Goal: Information Seeking & Learning: Check status

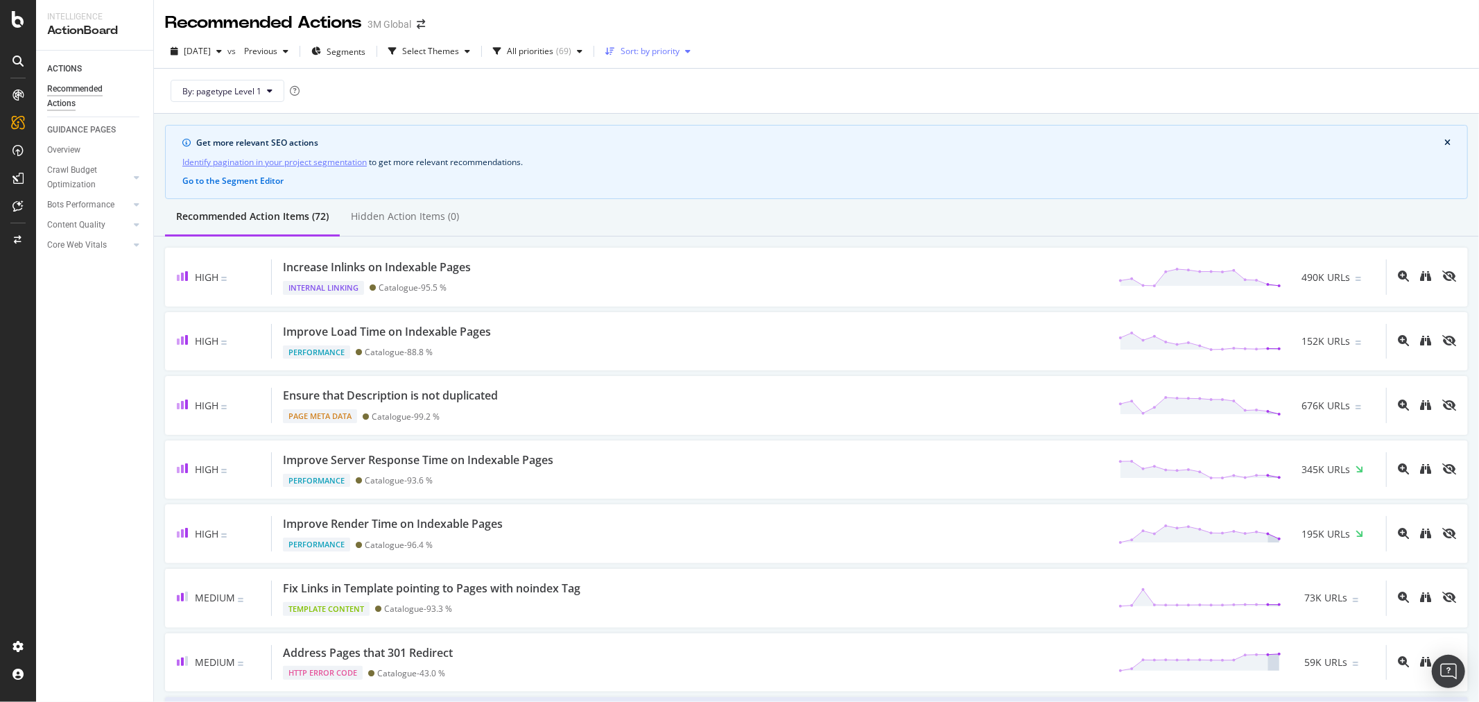
click at [655, 51] on div "Sort: by priority" at bounding box center [650, 51] width 59 height 8
click at [572, 52] on div "( 69 )" at bounding box center [563, 51] width 15 height 8
click at [534, 99] on div at bounding box center [531, 103] width 11 height 11
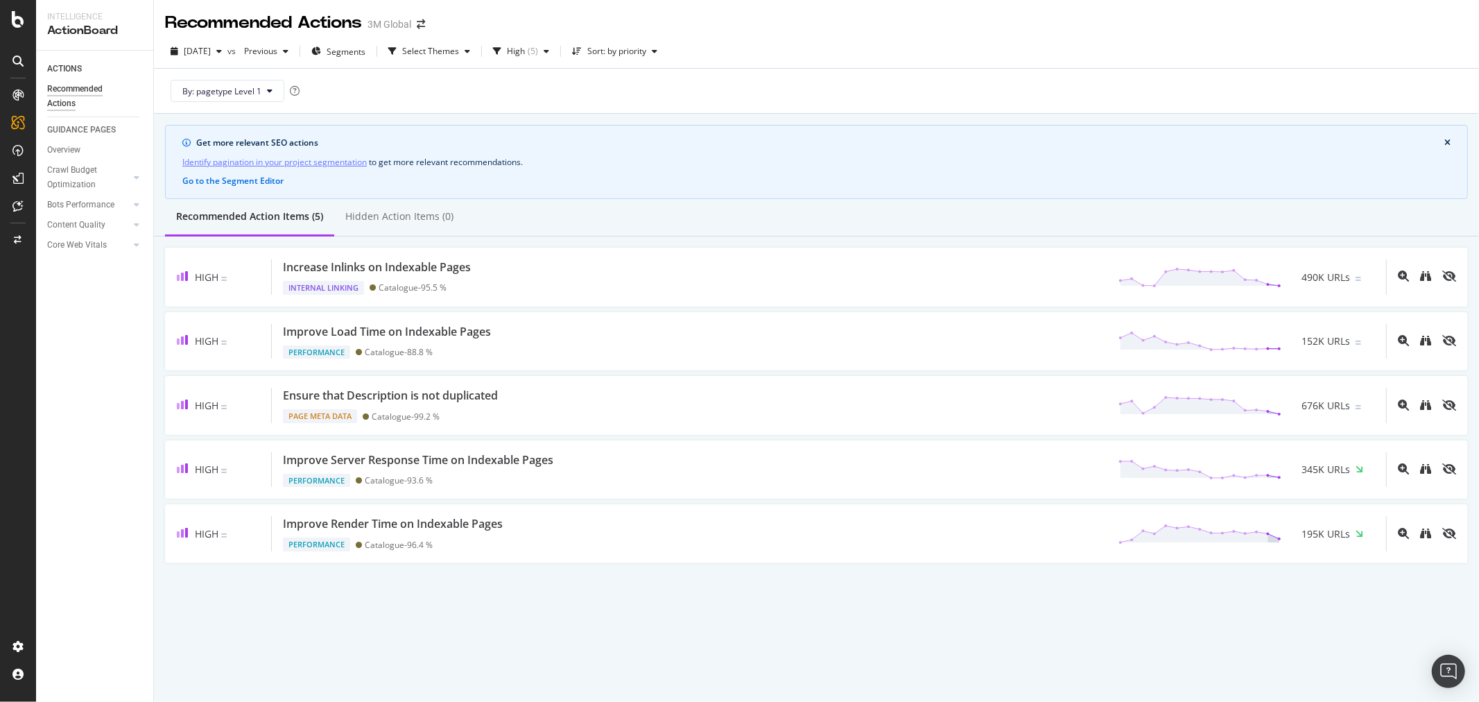
click at [689, 87] on div "By: pagetype Level 1" at bounding box center [816, 91] width 1303 height 44
click at [555, 49] on div "button" at bounding box center [546, 51] width 17 height 8
click at [535, 132] on div "Medium ( 2 )" at bounding box center [566, 126] width 81 height 12
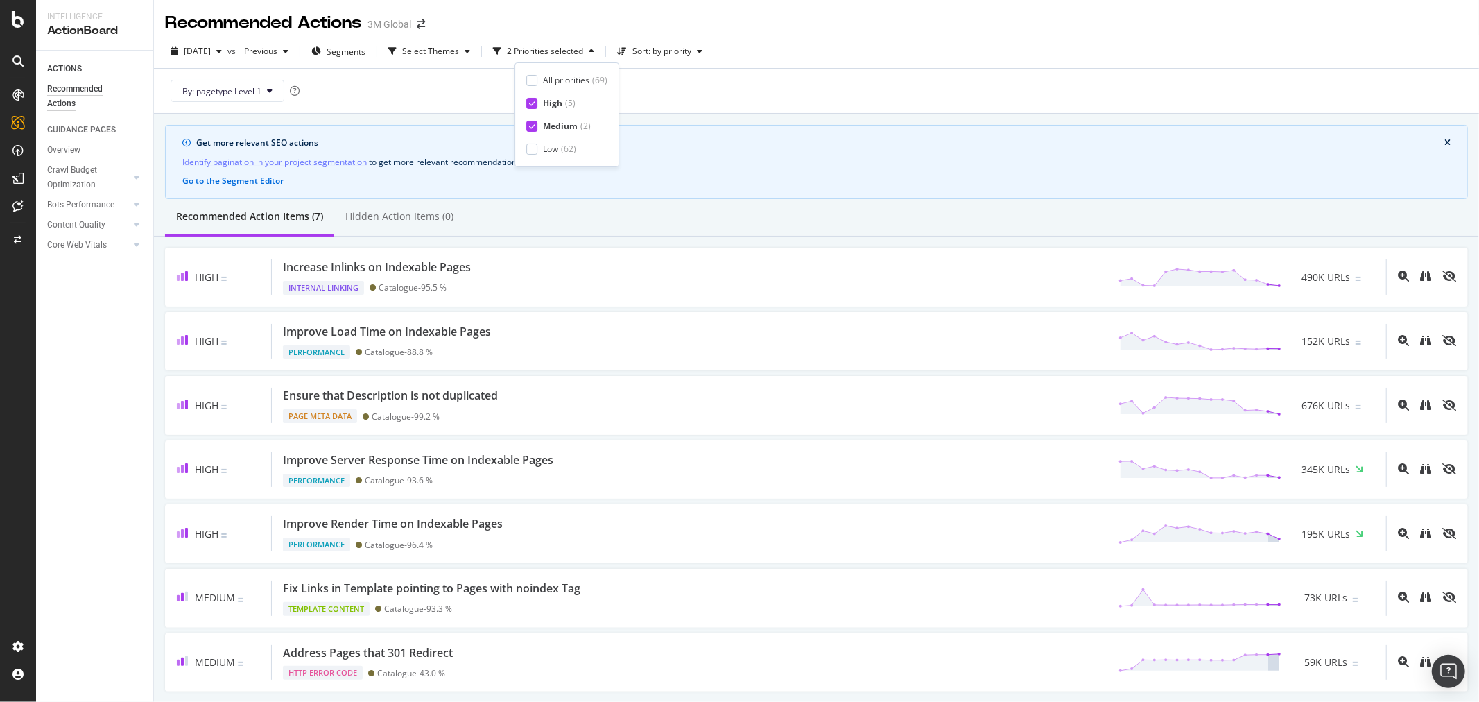
click at [534, 109] on div "All priorities ( 69 ) High ( 5 ) Medium ( 2 ) Low ( 62 )" at bounding box center [566, 114] width 81 height 81
click at [534, 100] on icon at bounding box center [532, 103] width 6 height 7
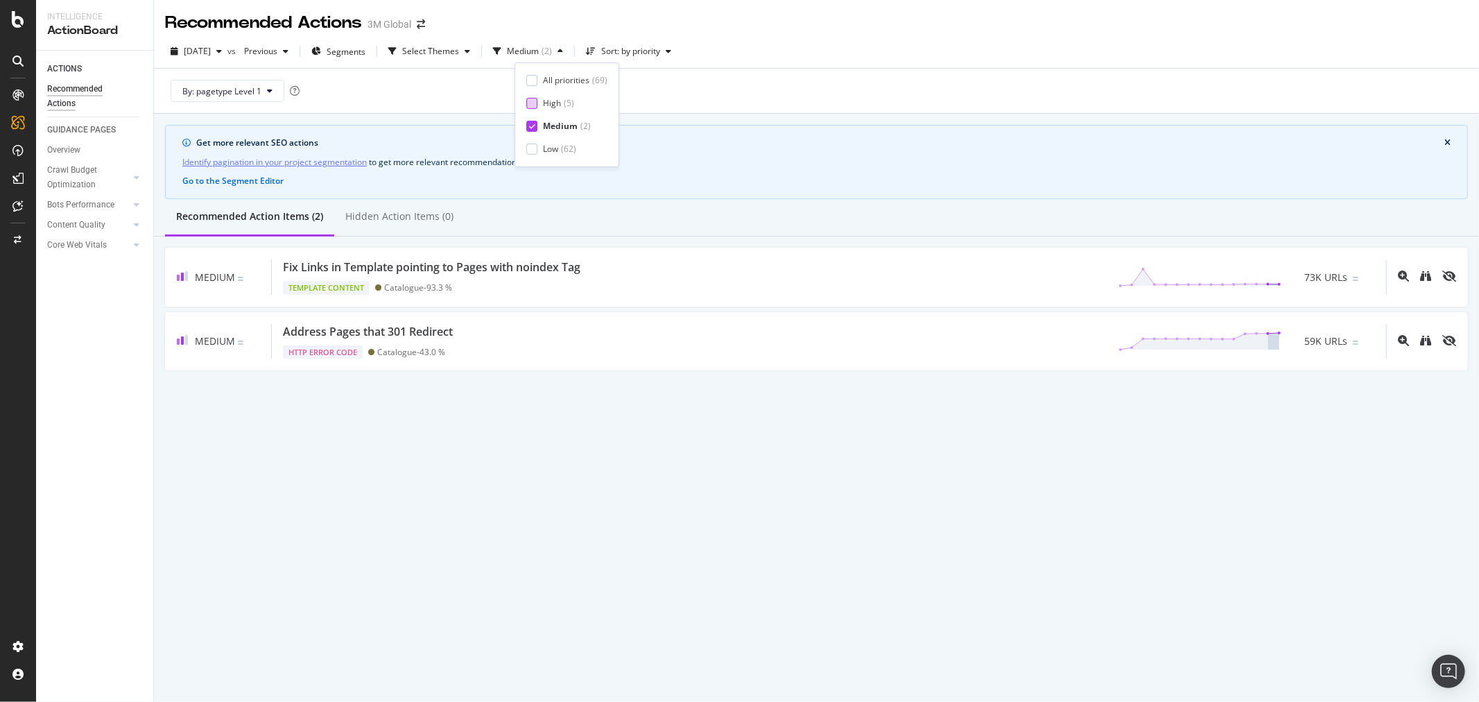
click at [704, 84] on div "By: pagetype Level 1" at bounding box center [816, 91] width 1303 height 44
click at [70, 154] on div "SiteCrawler" at bounding box center [75, 156] width 49 height 14
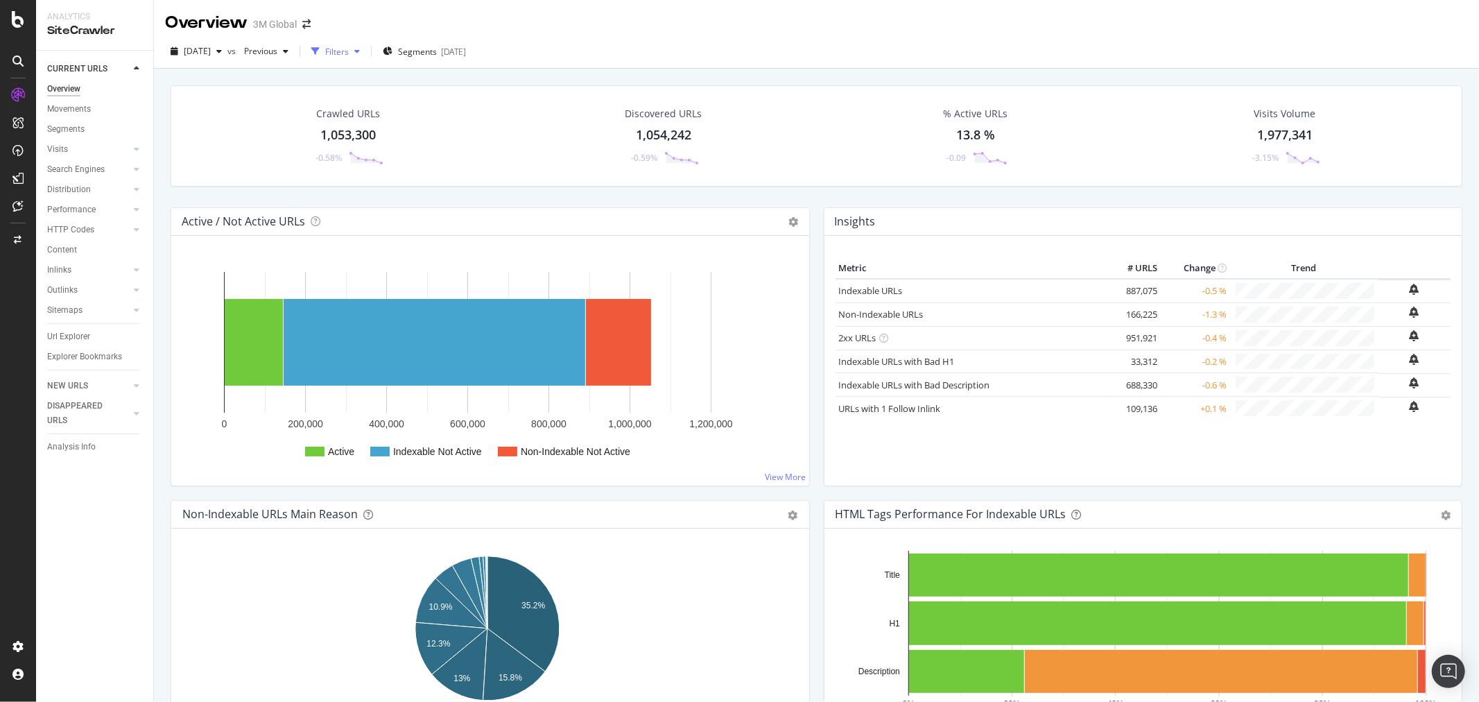
click at [366, 44] on div "Filters" at bounding box center [336, 51] width 60 height 21
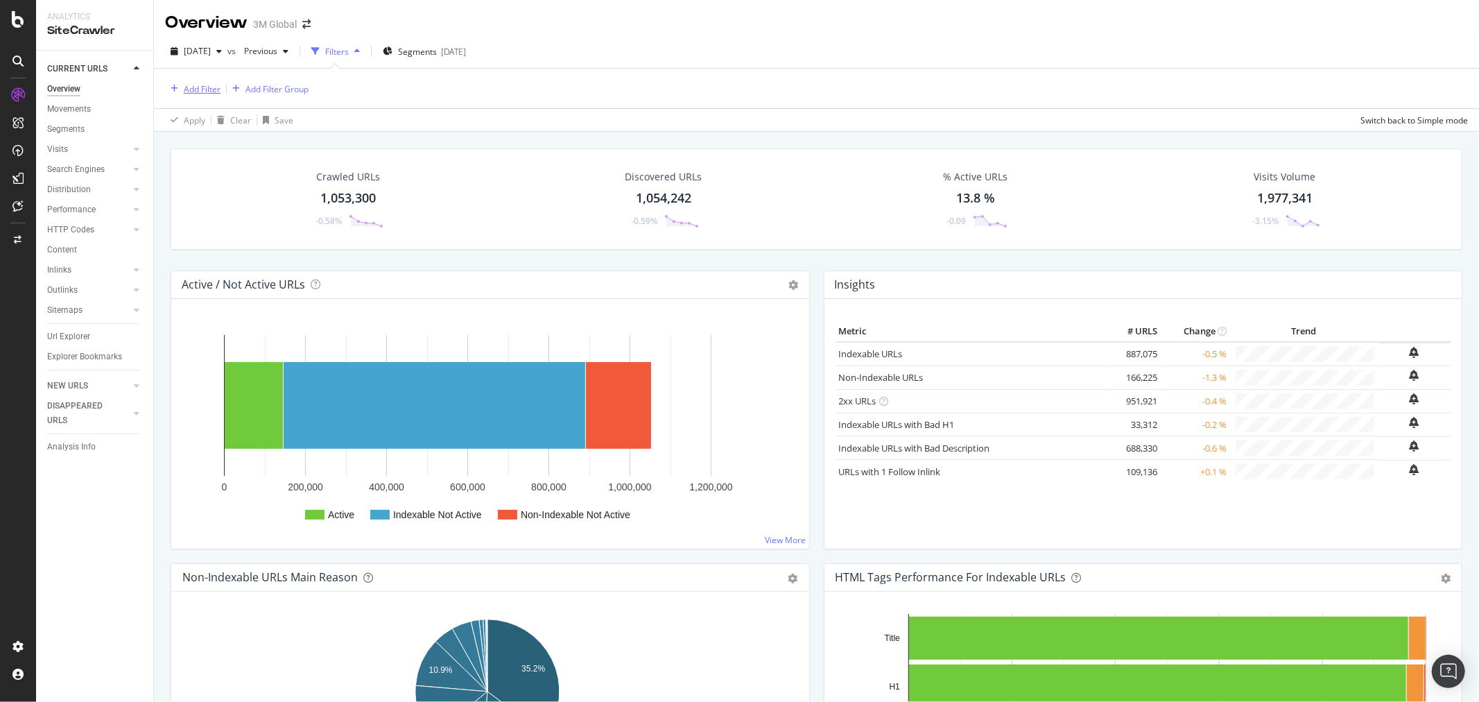
click at [205, 85] on div "Add Filter" at bounding box center [202, 89] width 37 height 12
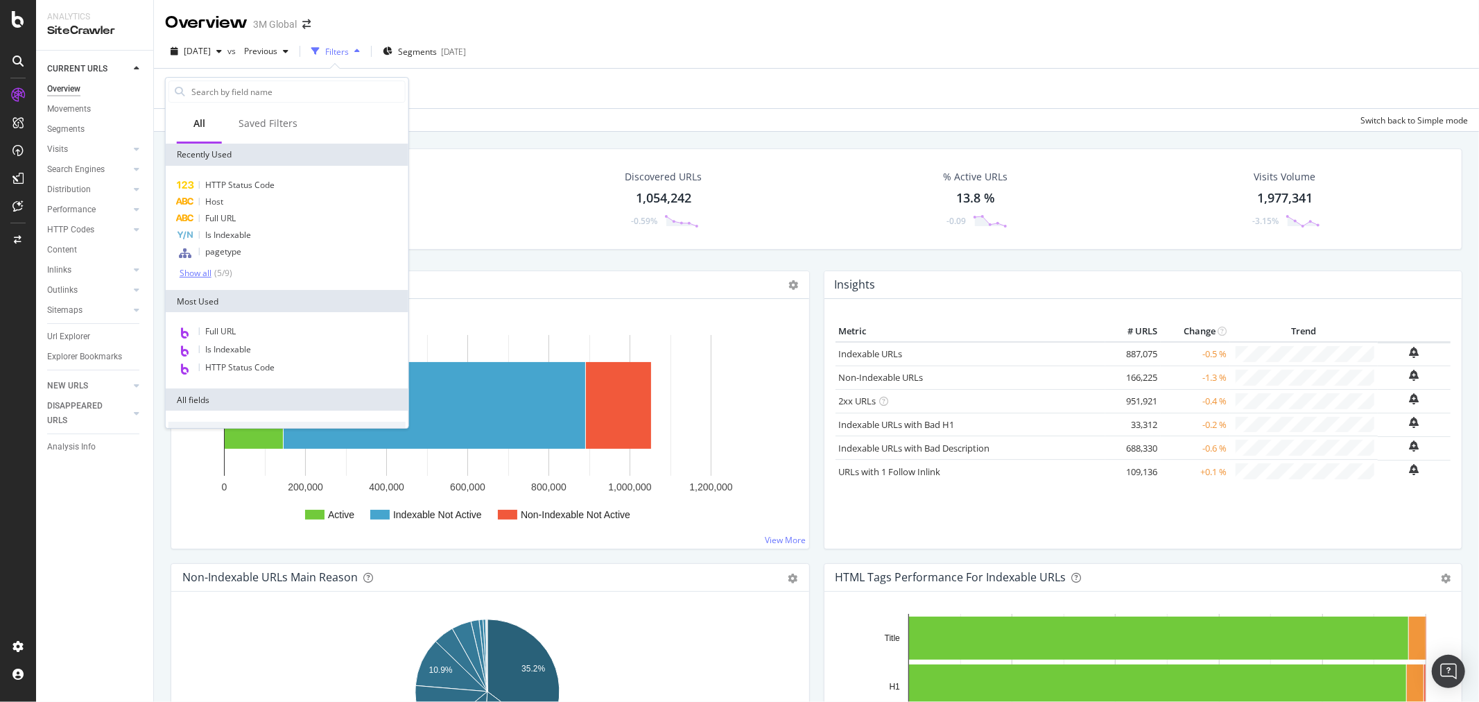
click at [195, 274] on div "Show all" at bounding box center [196, 273] width 32 height 10
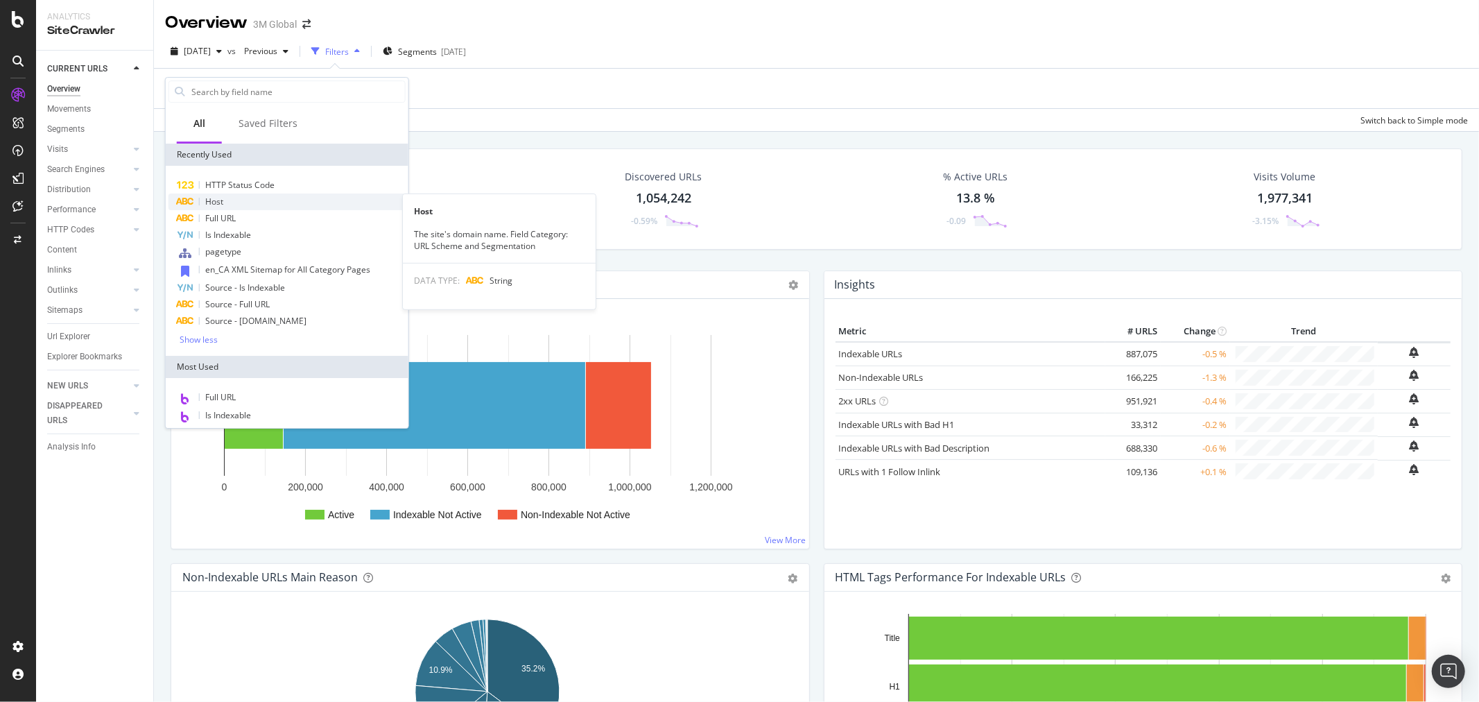
click at [216, 203] on span "Host" at bounding box center [214, 202] width 18 height 12
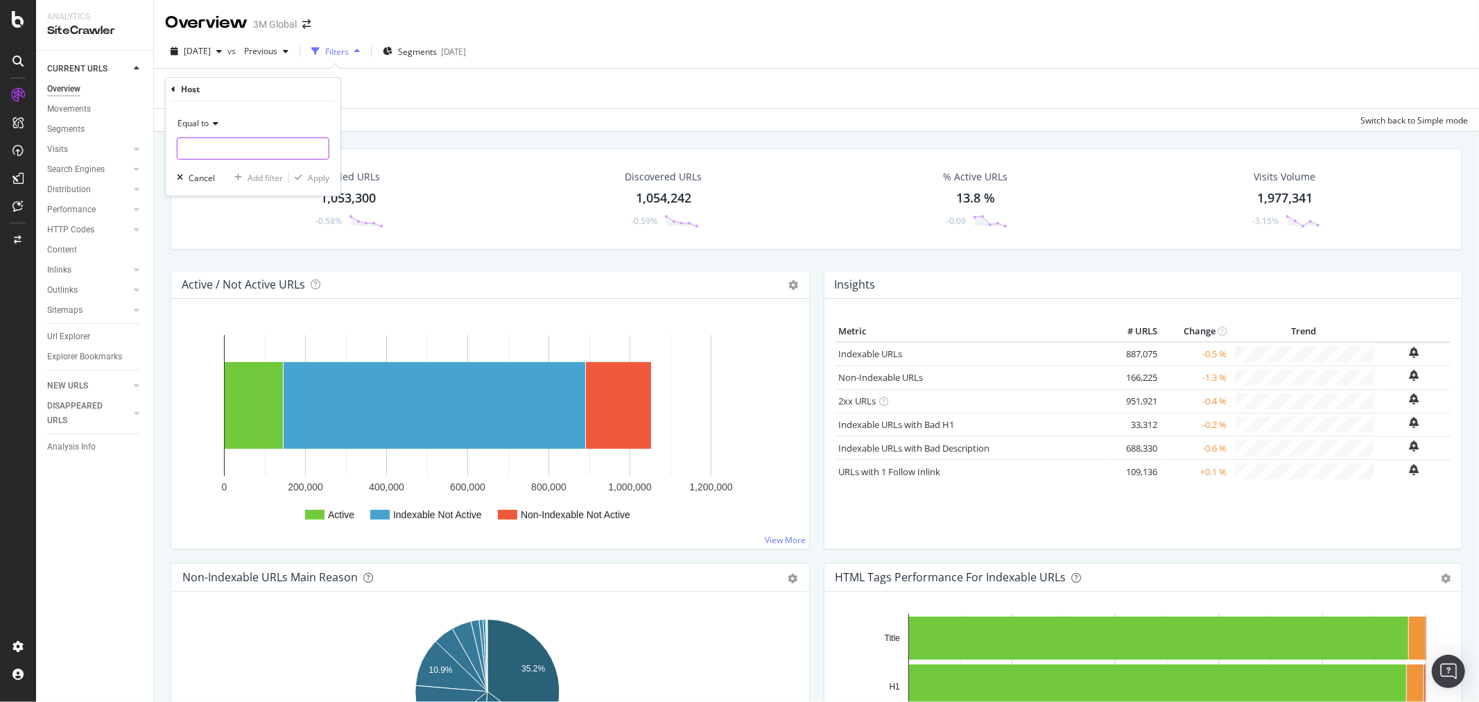
click at [223, 148] on input "text" at bounding box center [253, 148] width 151 height 22
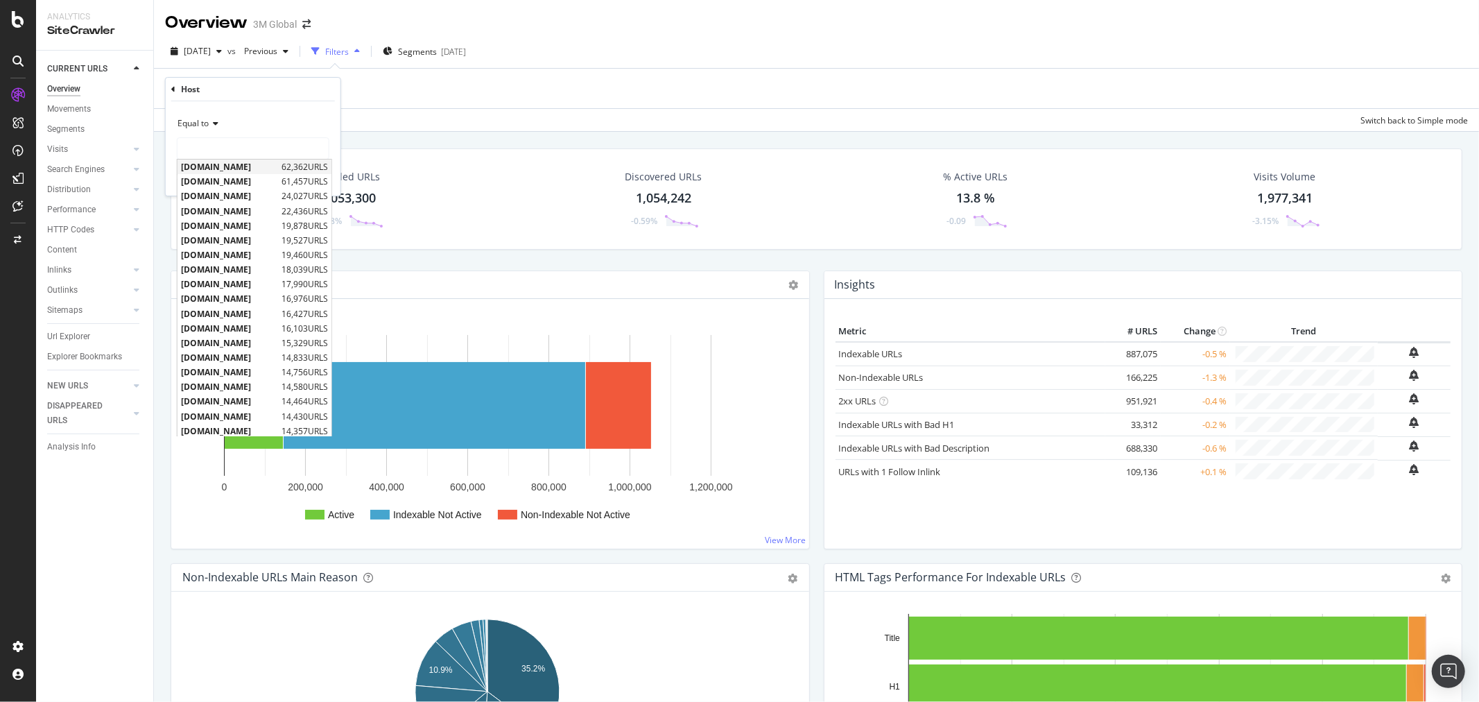
click at [234, 169] on span "[DOMAIN_NAME]" at bounding box center [229, 167] width 97 height 12
type input "[DOMAIN_NAME]"
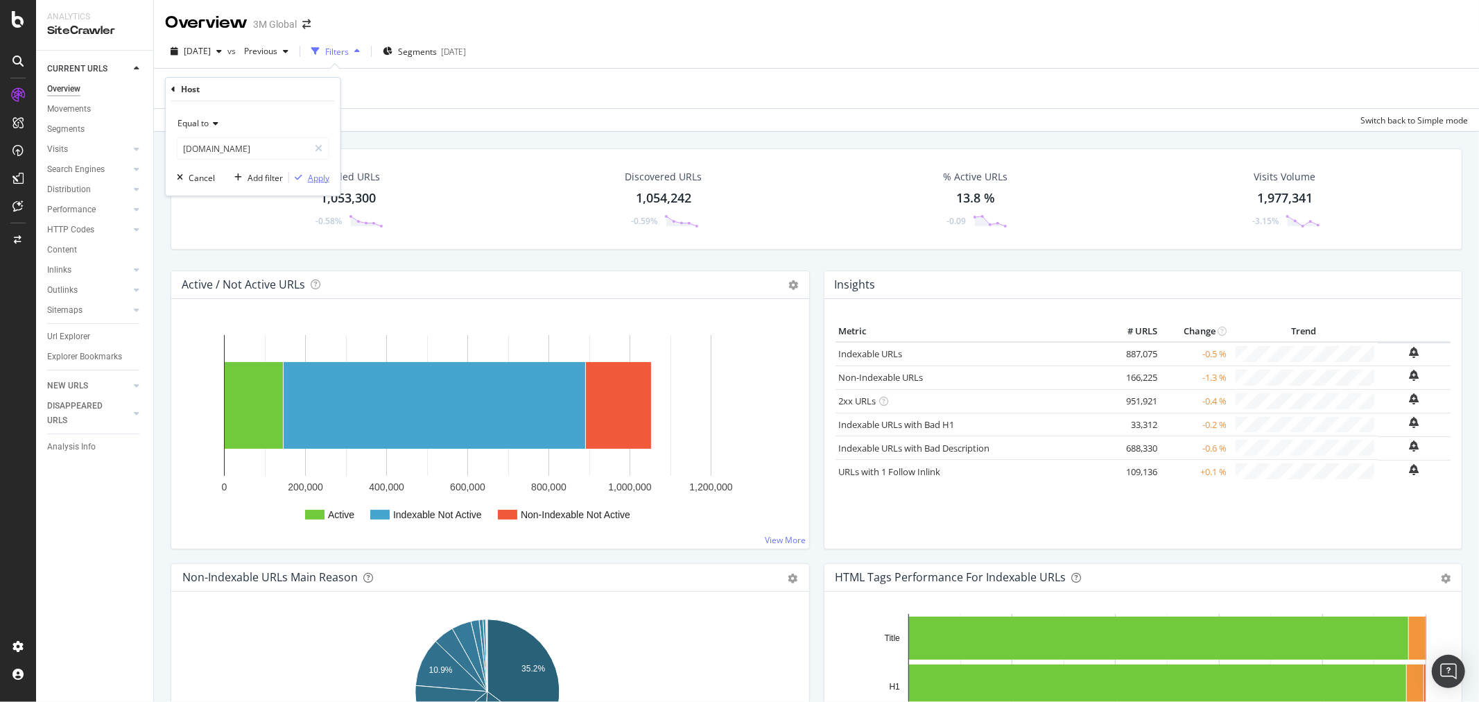
click at [322, 178] on div "Apply" at bounding box center [319, 178] width 22 height 12
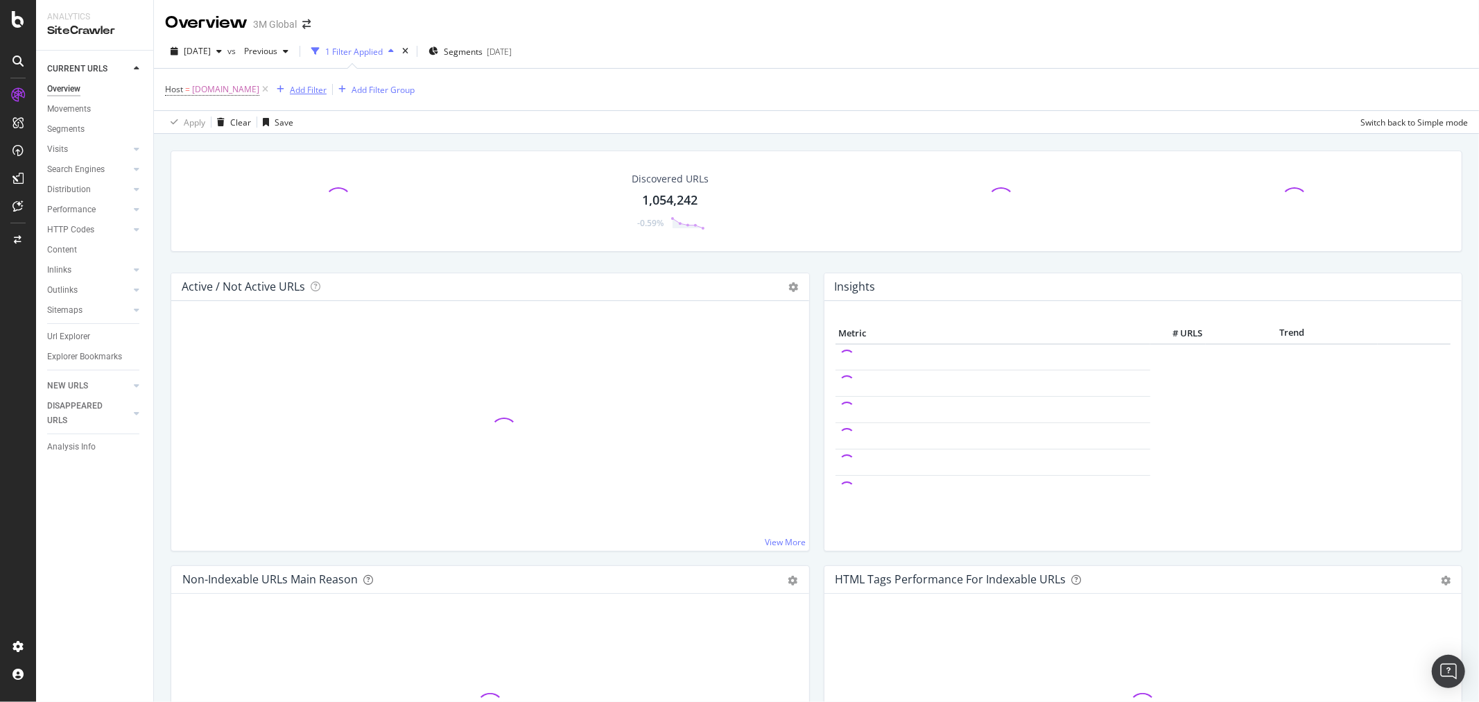
click at [290, 89] on div "Add Filter" at bounding box center [308, 90] width 37 height 12
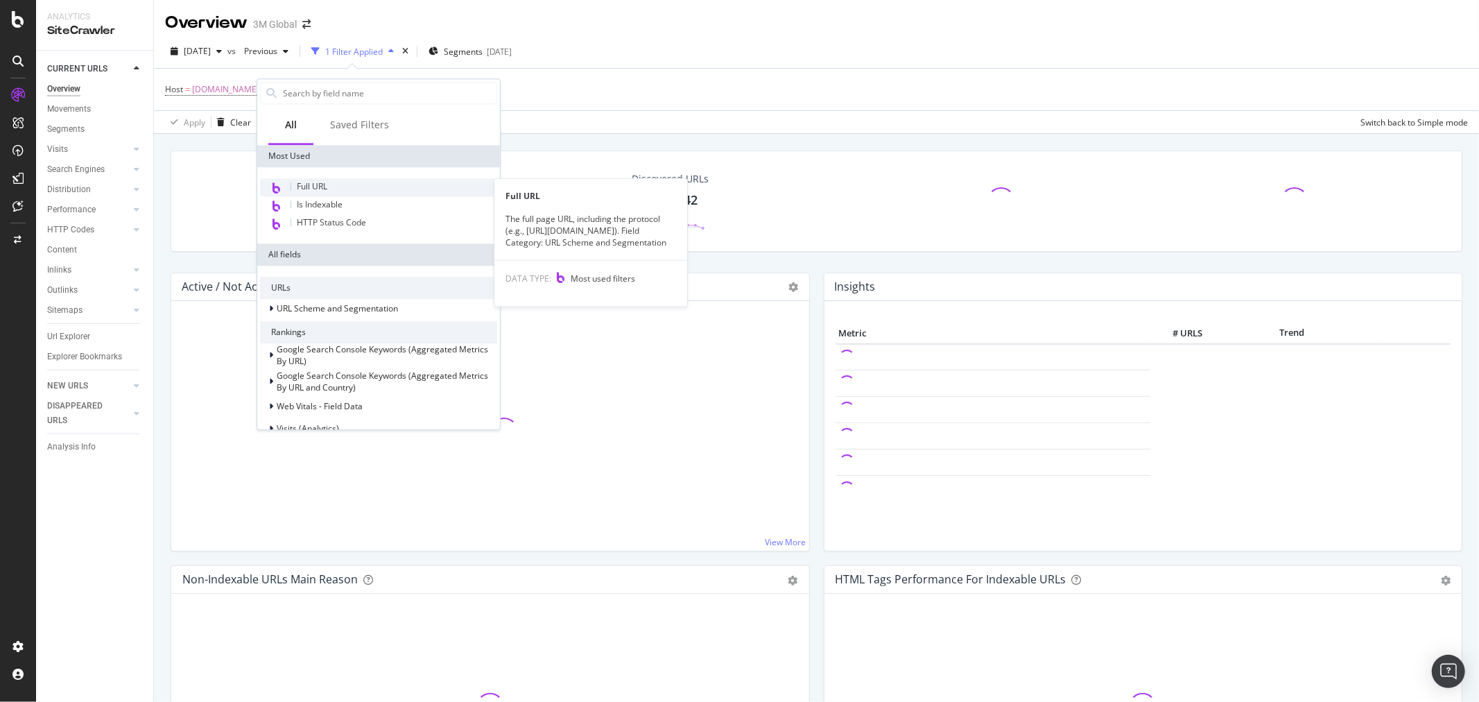
click at [336, 182] on div "Full URL" at bounding box center [378, 187] width 237 height 18
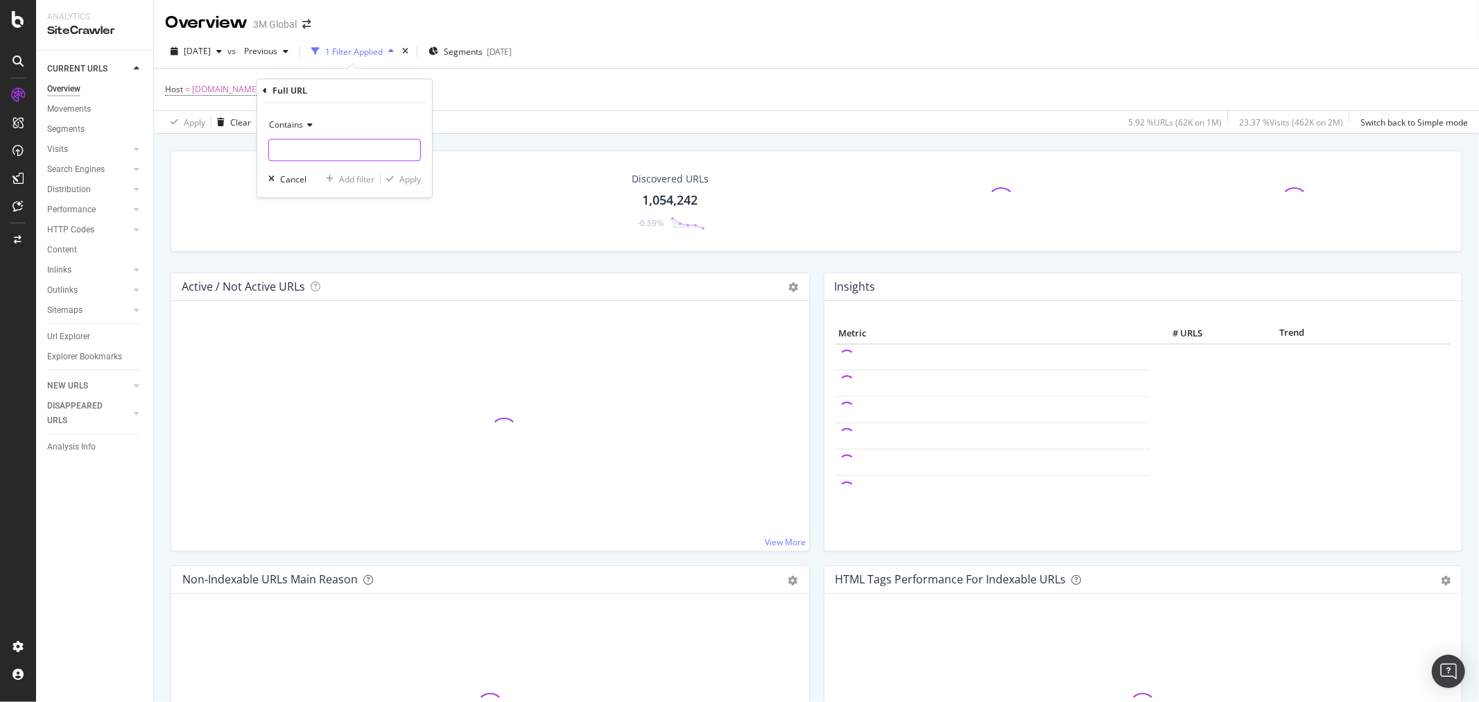
click at [333, 150] on input "text" at bounding box center [344, 150] width 151 height 22
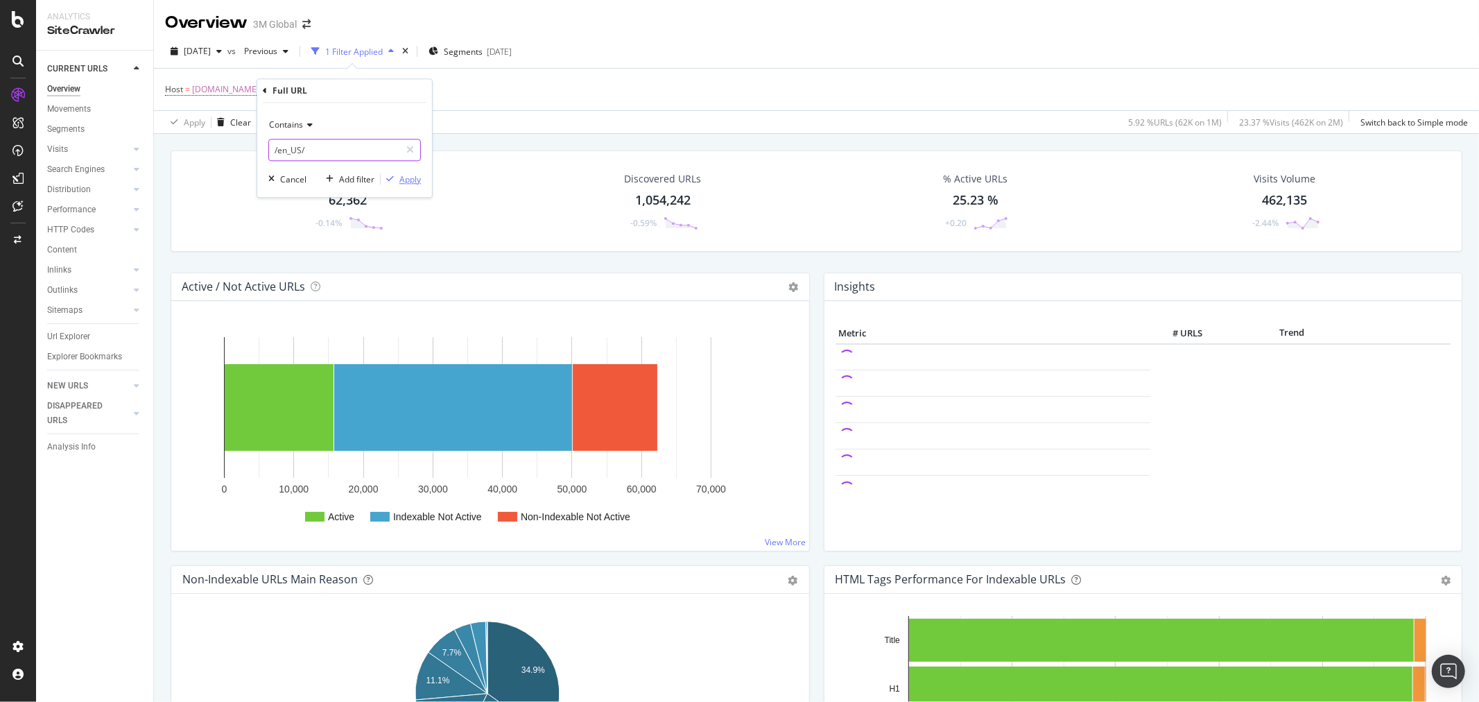
type input "/en_US/"
click at [417, 182] on div "Apply" at bounding box center [411, 179] width 22 height 12
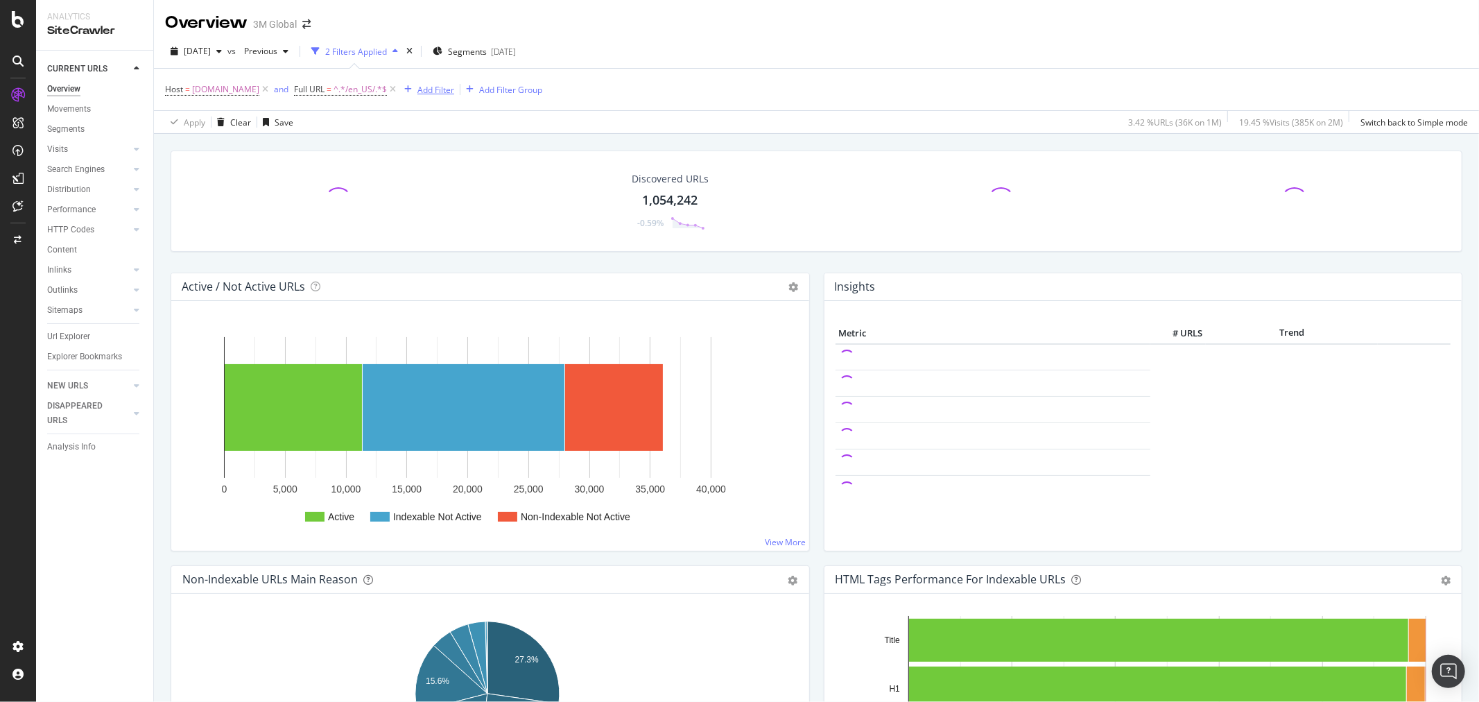
click at [418, 95] on div "Add Filter" at bounding box center [436, 90] width 37 height 12
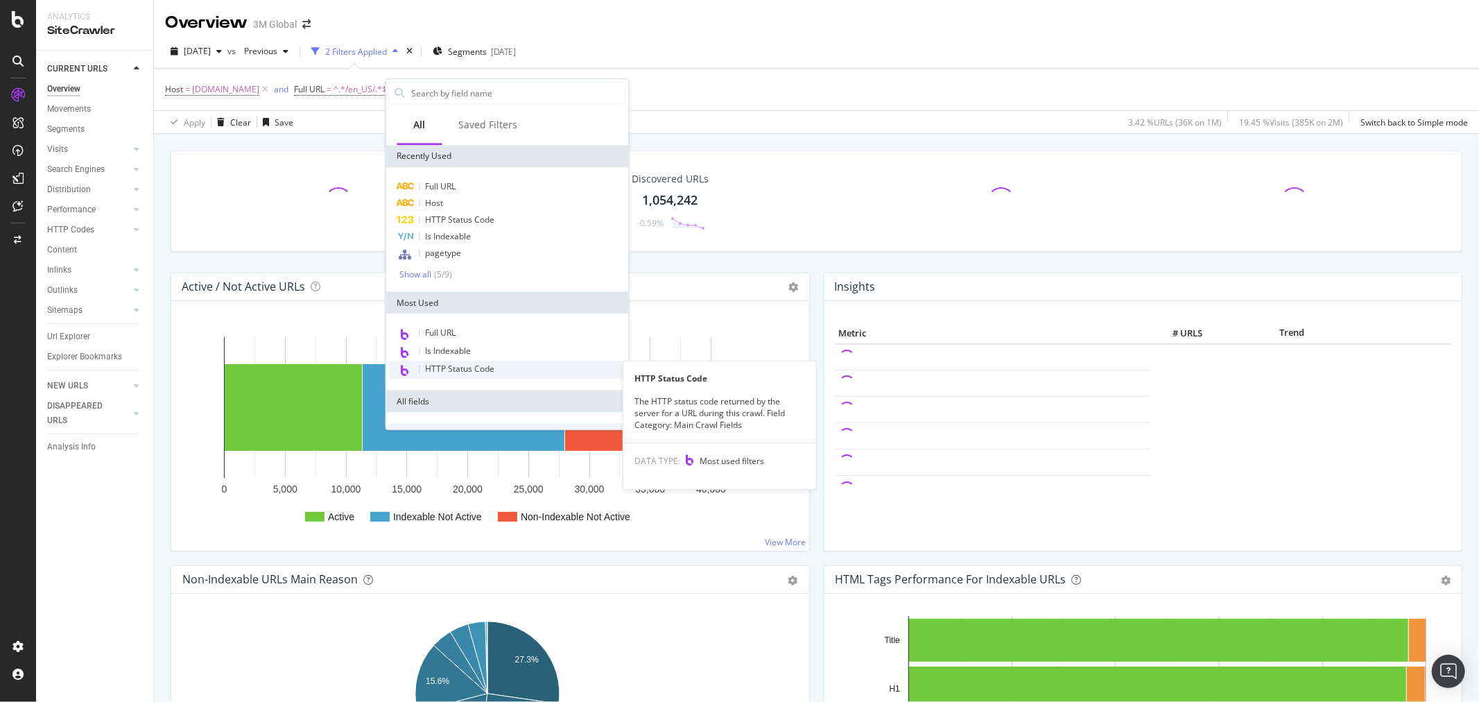
click at [483, 363] on span "HTTP Status Code" at bounding box center [460, 369] width 69 height 12
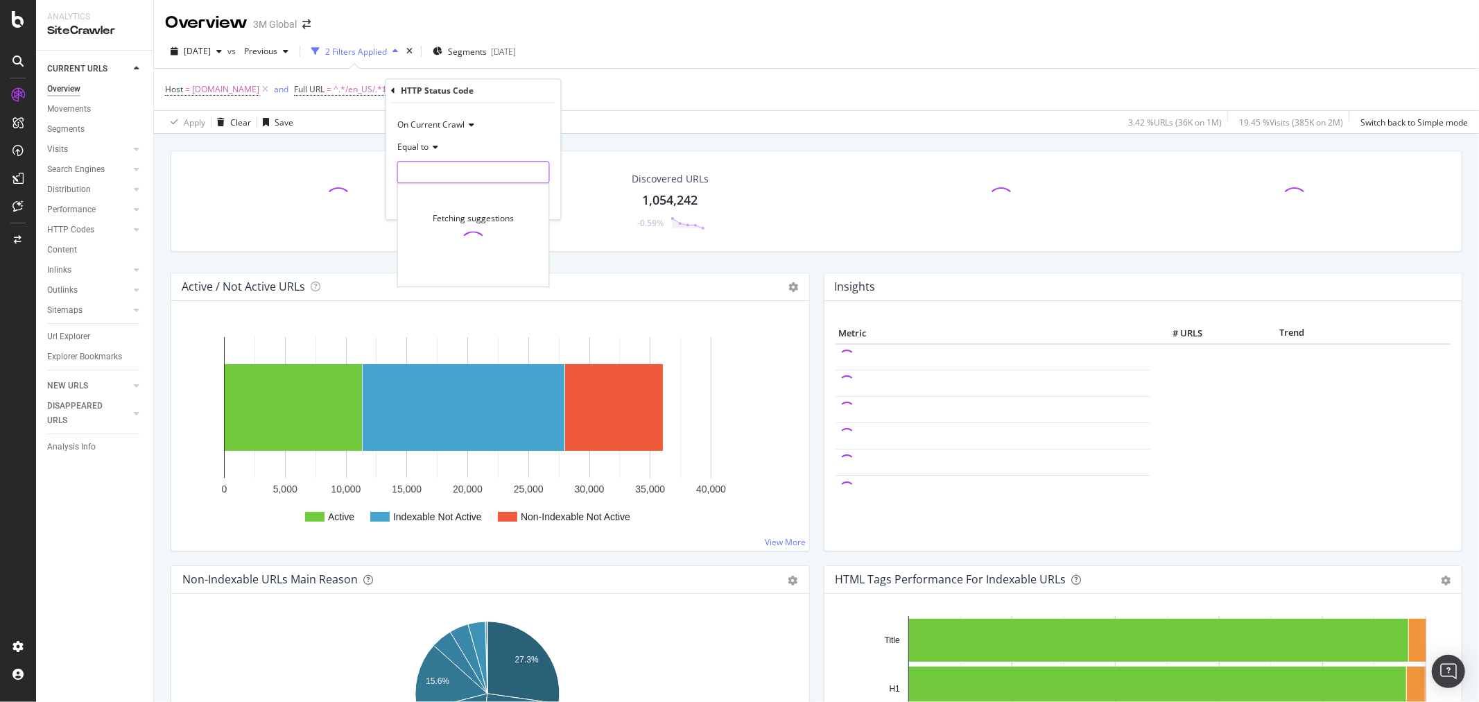
click at [438, 172] on input "number" at bounding box center [473, 172] width 153 height 22
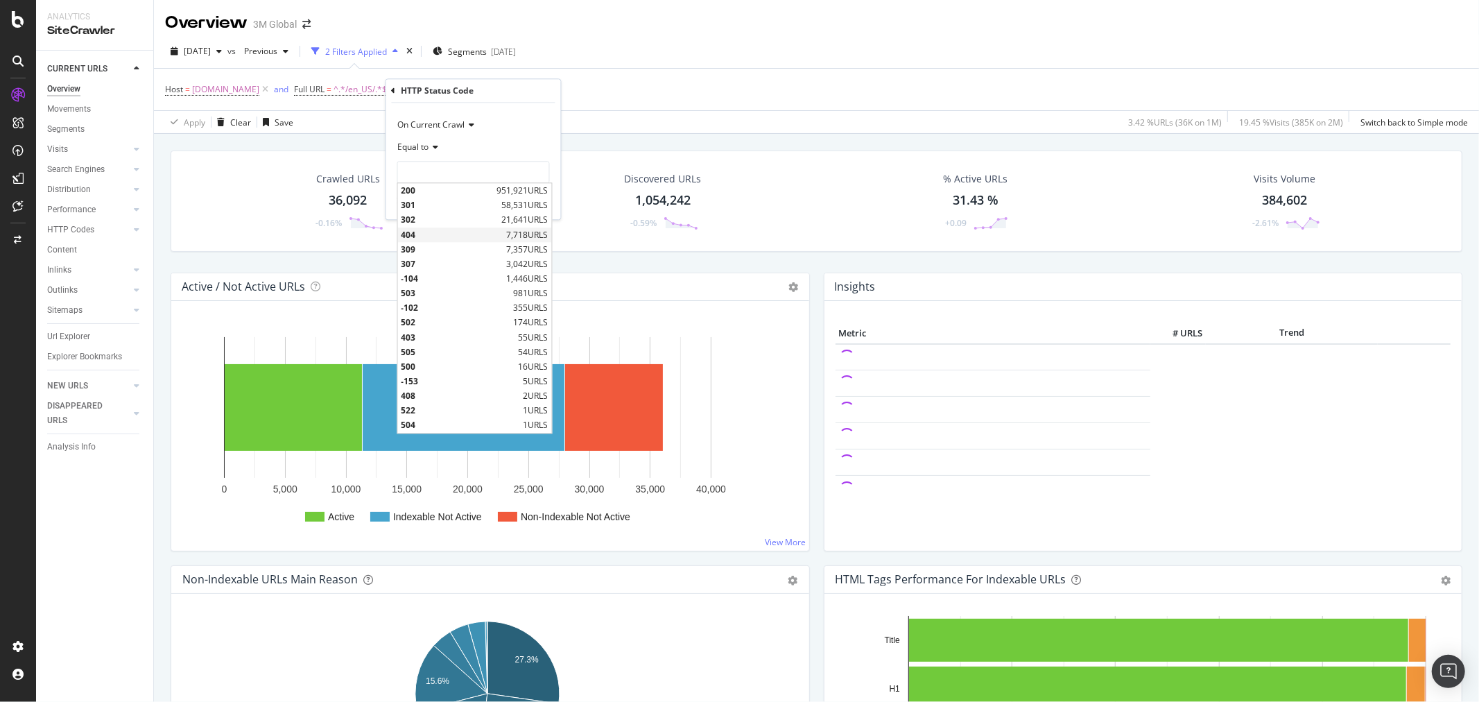
click at [440, 232] on span "404" at bounding box center [453, 235] width 102 height 12
type input "404"
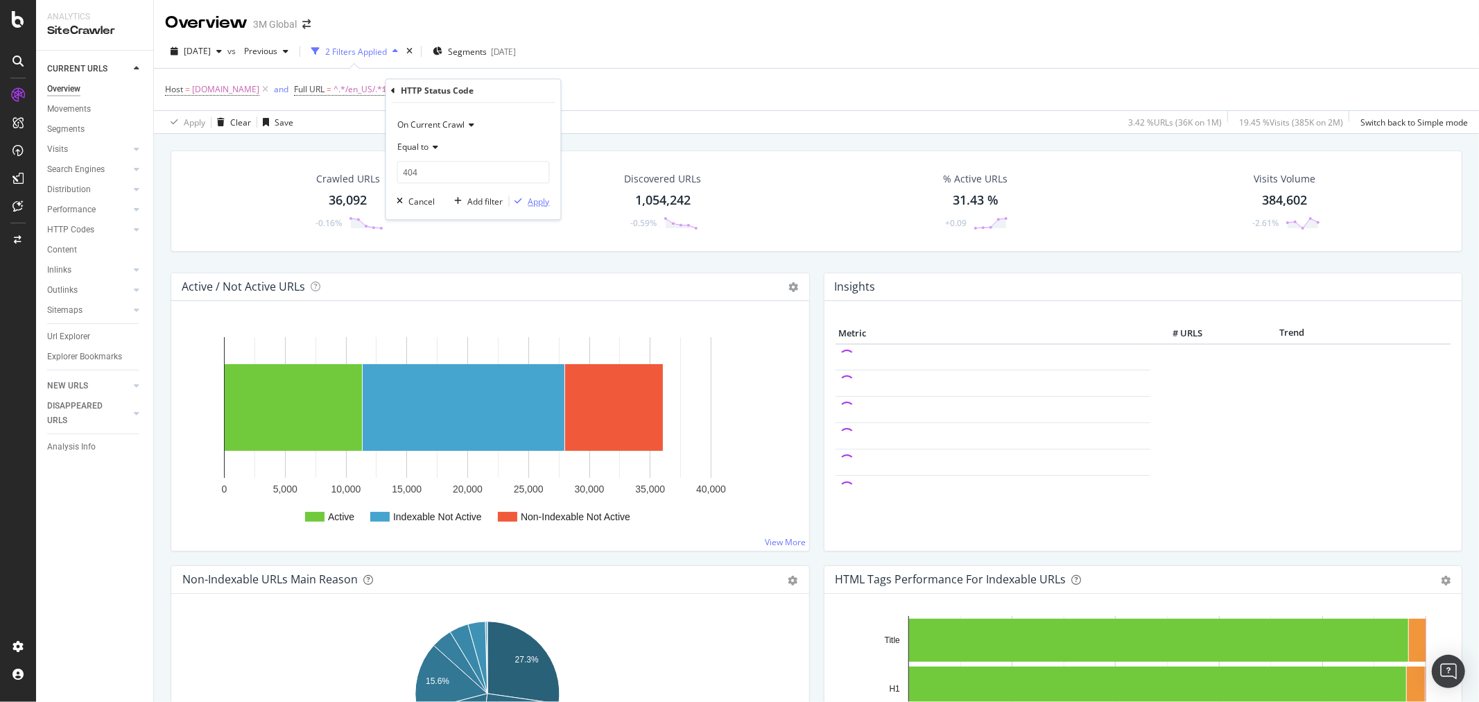
click at [542, 203] on div "Apply" at bounding box center [540, 202] width 22 height 12
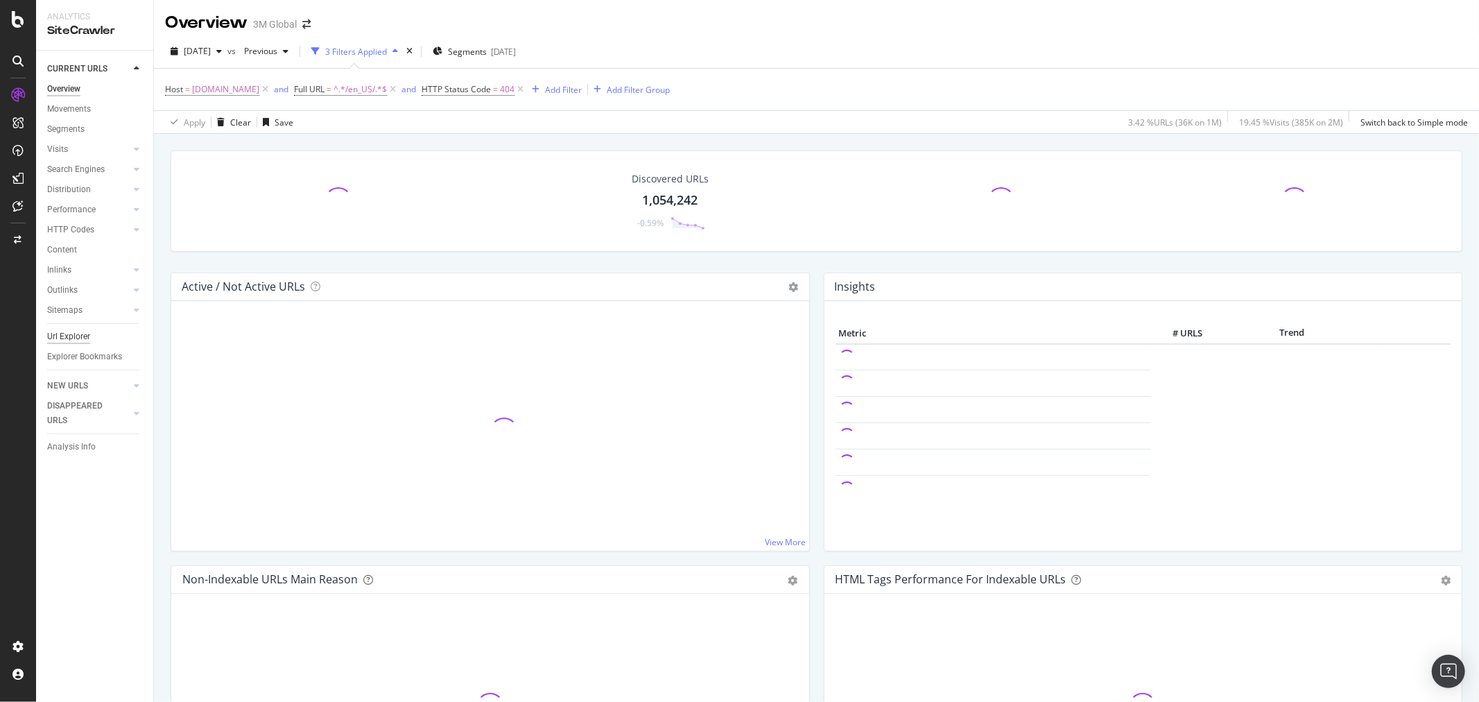
click at [69, 334] on div "Url Explorer" at bounding box center [68, 336] width 43 height 15
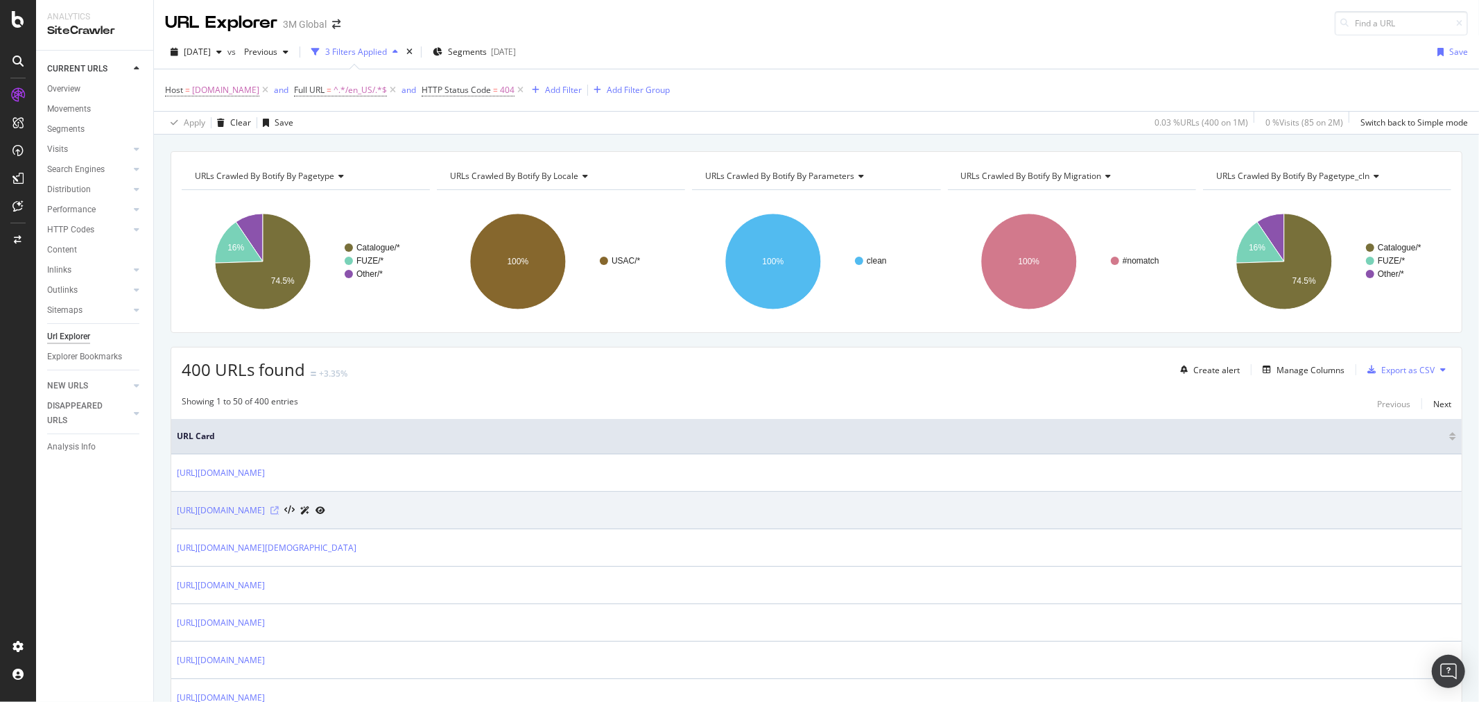
click at [279, 511] on icon at bounding box center [275, 510] width 8 height 8
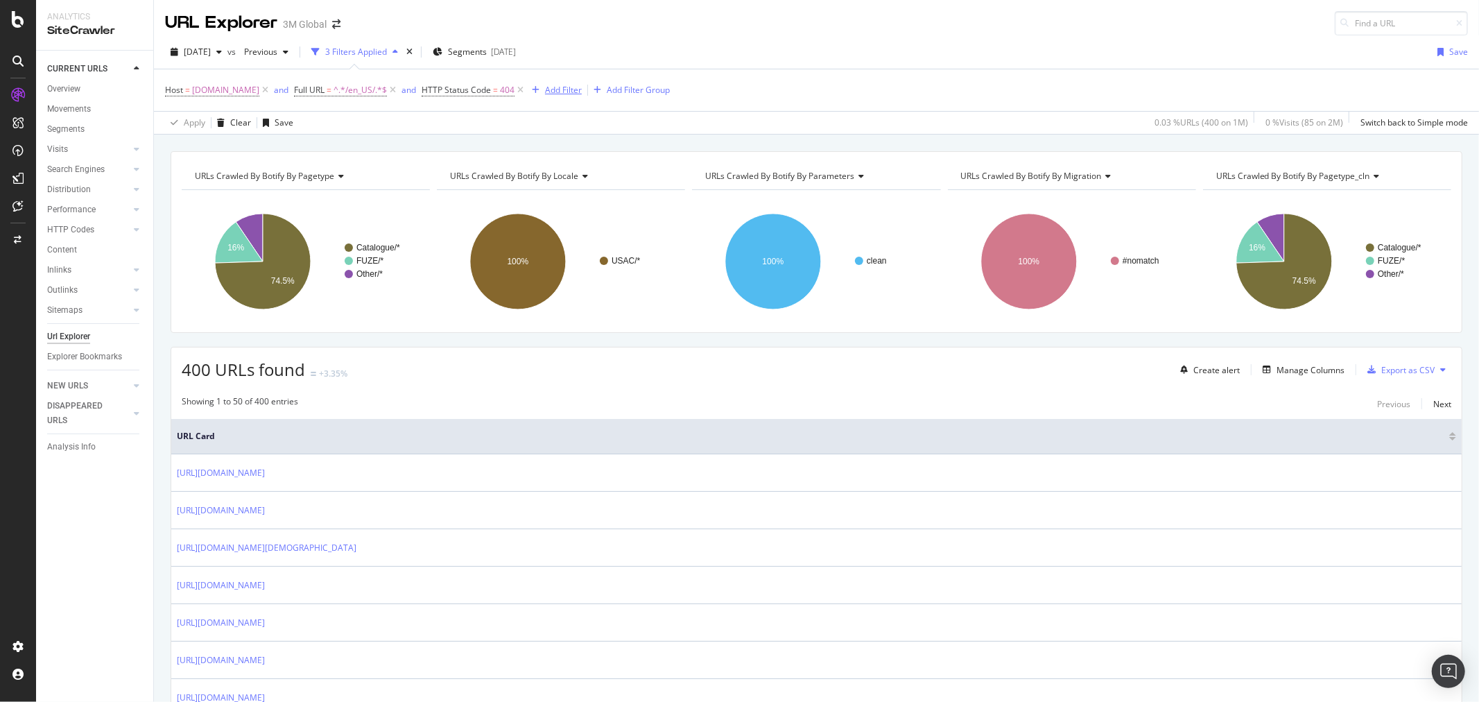
click at [551, 92] on div "Add Filter" at bounding box center [563, 90] width 37 height 12
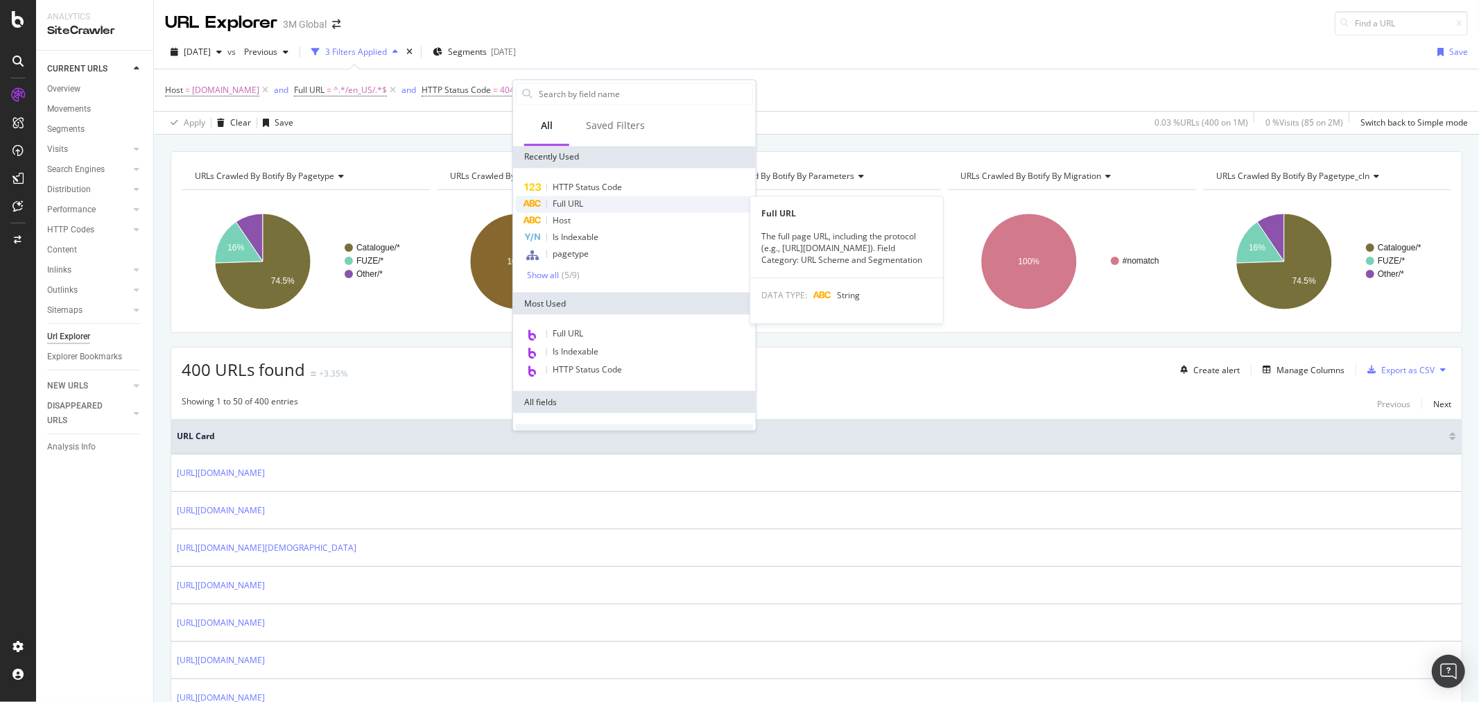
click at [585, 205] on div "Full URL" at bounding box center [634, 204] width 237 height 17
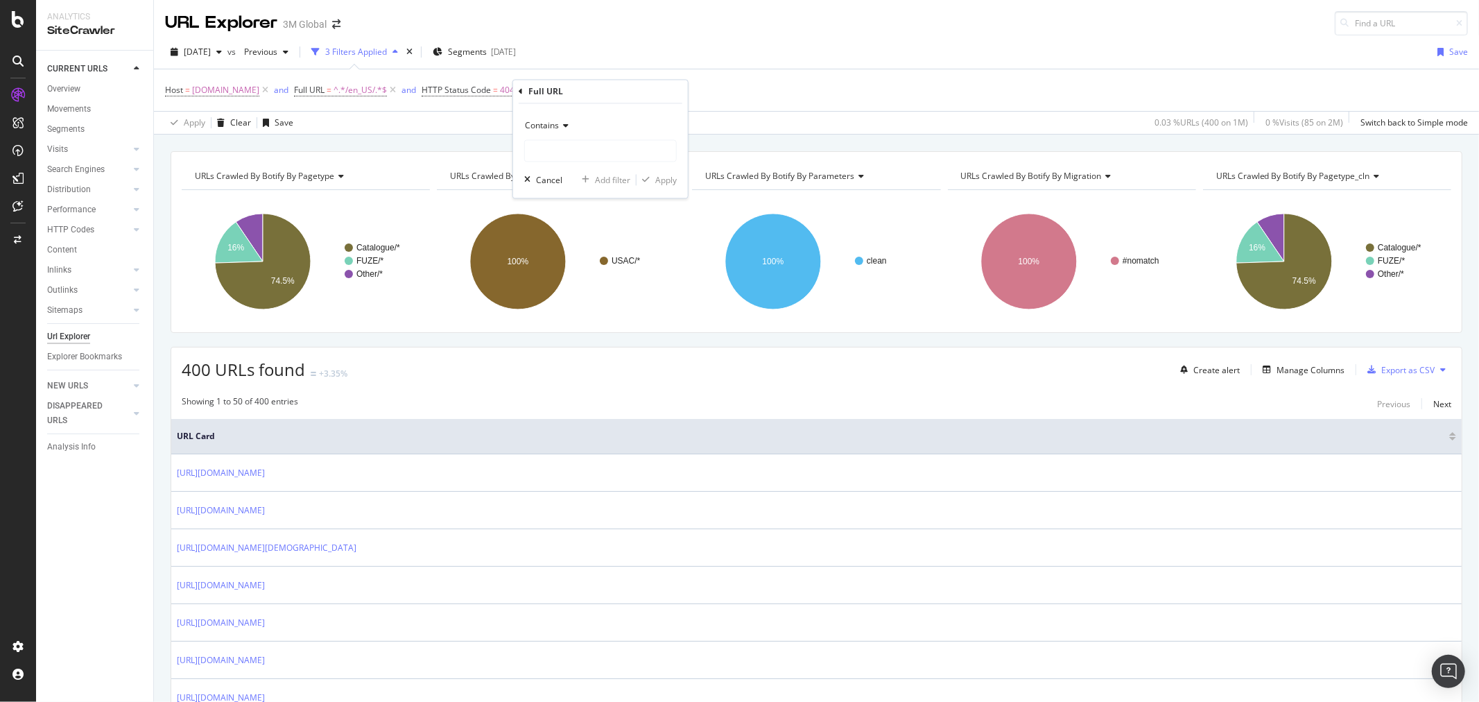
click at [565, 126] on icon at bounding box center [564, 126] width 10 height 8
click at [576, 241] on span "Doesn't end with" at bounding box center [563, 245] width 65 height 12
click at [569, 150] on input "text" at bounding box center [600, 151] width 151 height 22
type input "/404/"
click at [669, 183] on div "Apply" at bounding box center [666, 180] width 22 height 12
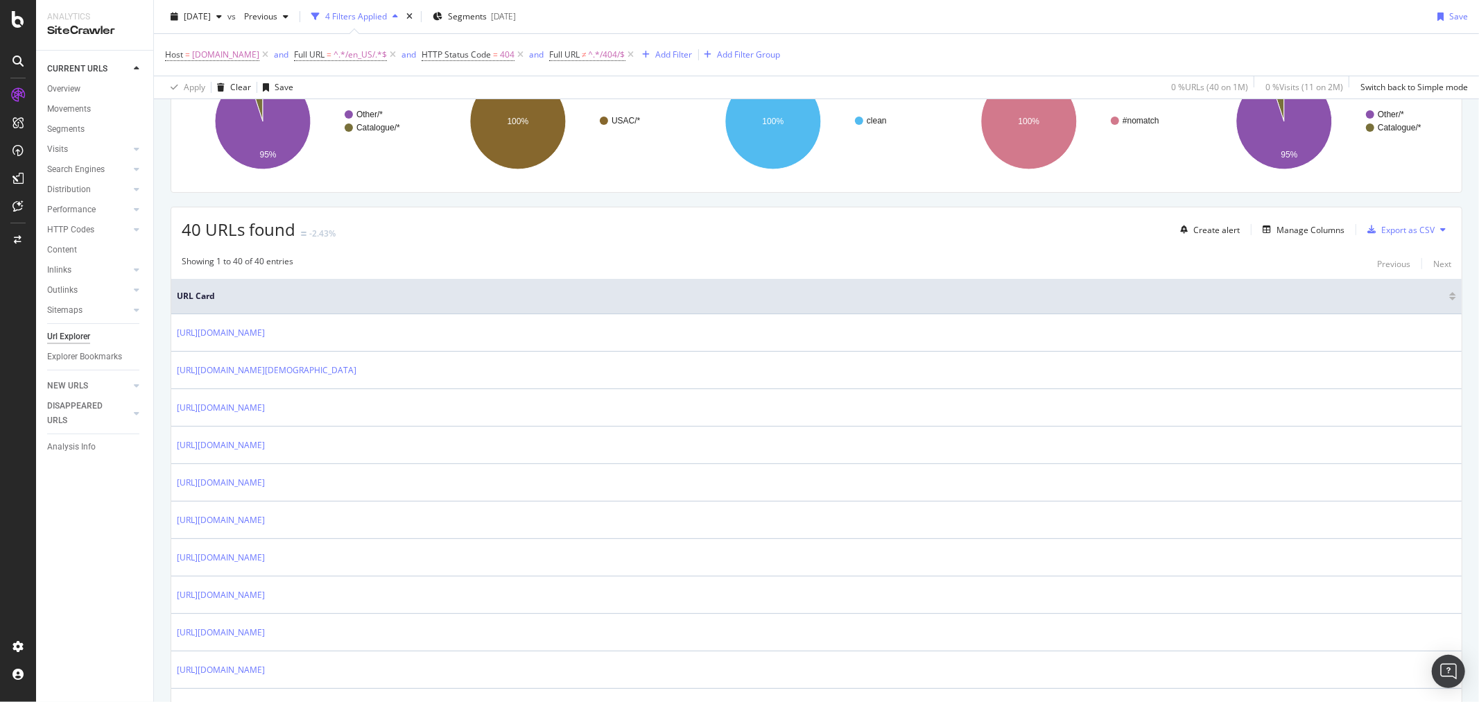
scroll to position [154, 0]
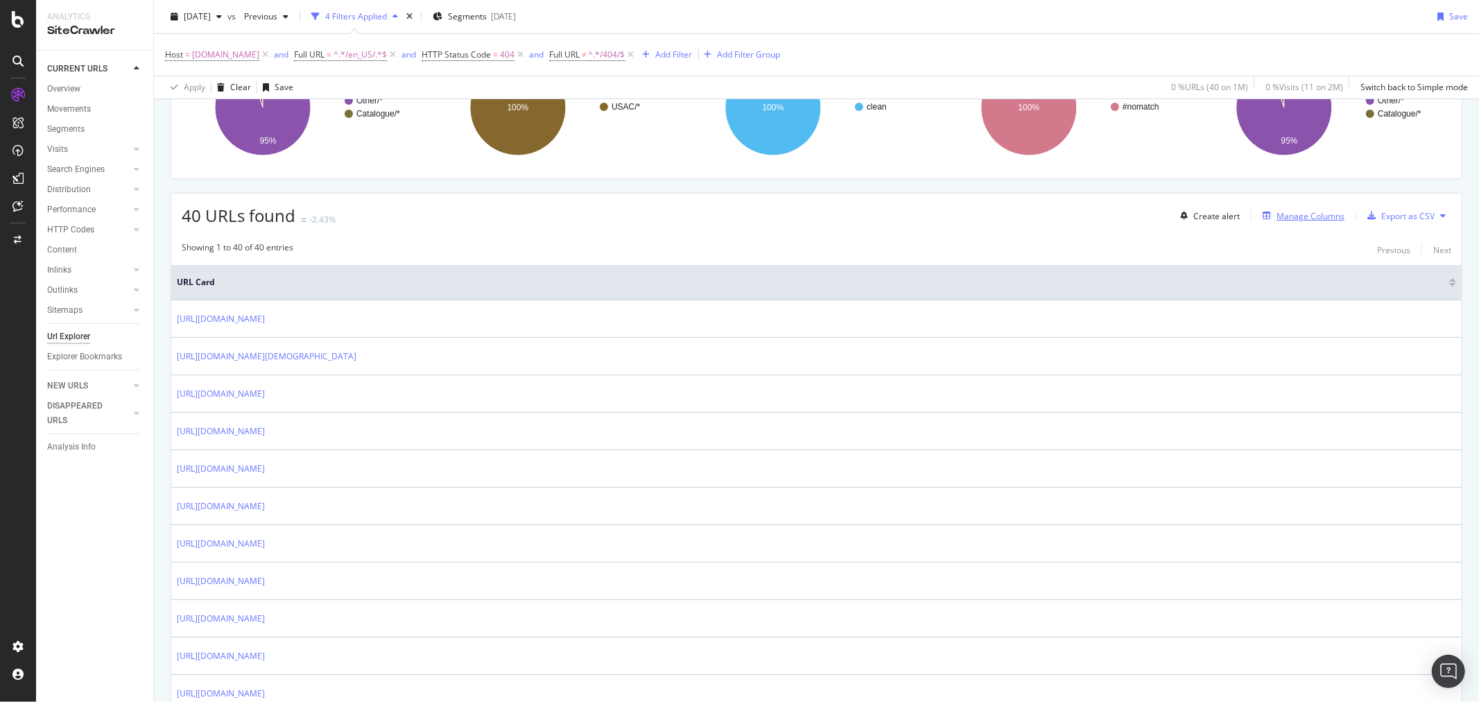
click at [1306, 222] on div "Manage Columns" at bounding box center [1311, 216] width 68 height 12
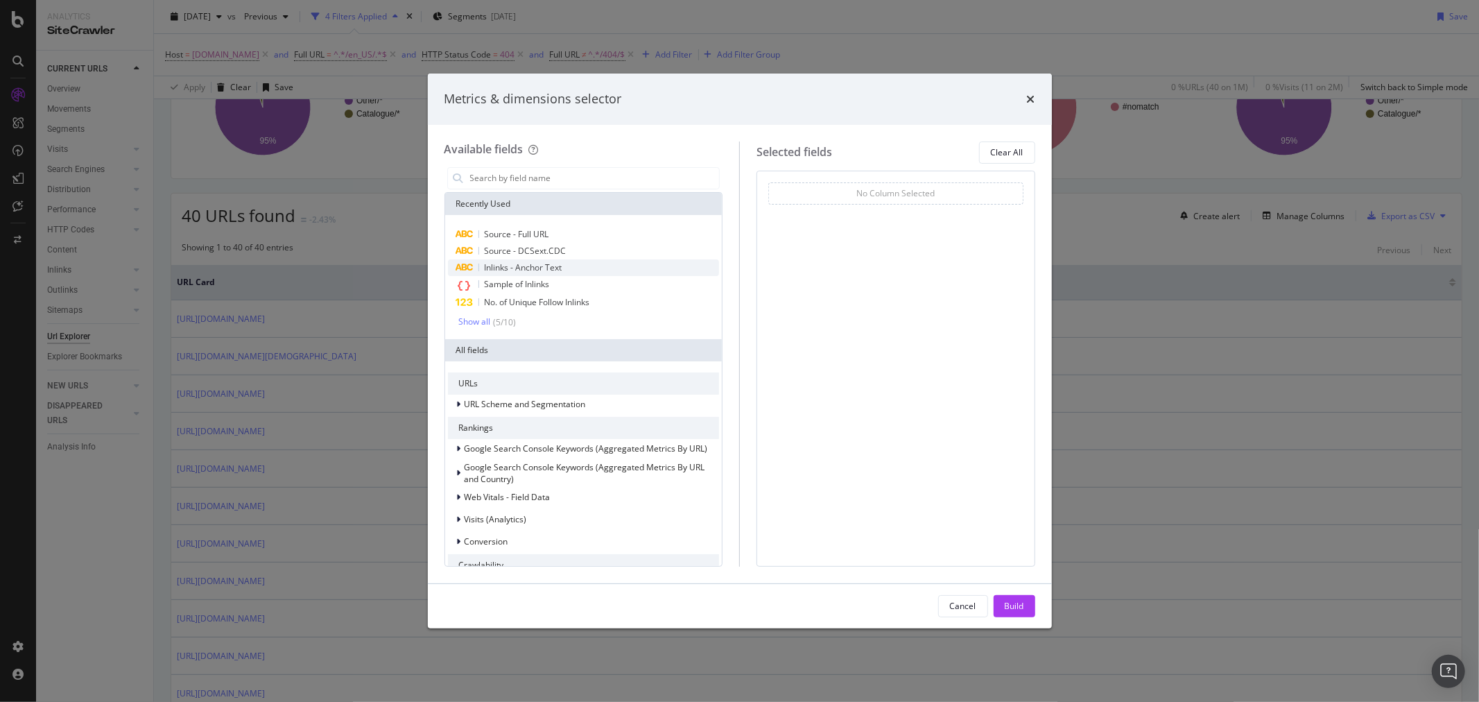
click at [556, 266] on span "Inlinks - Anchor Text" at bounding box center [524, 267] width 78 height 12
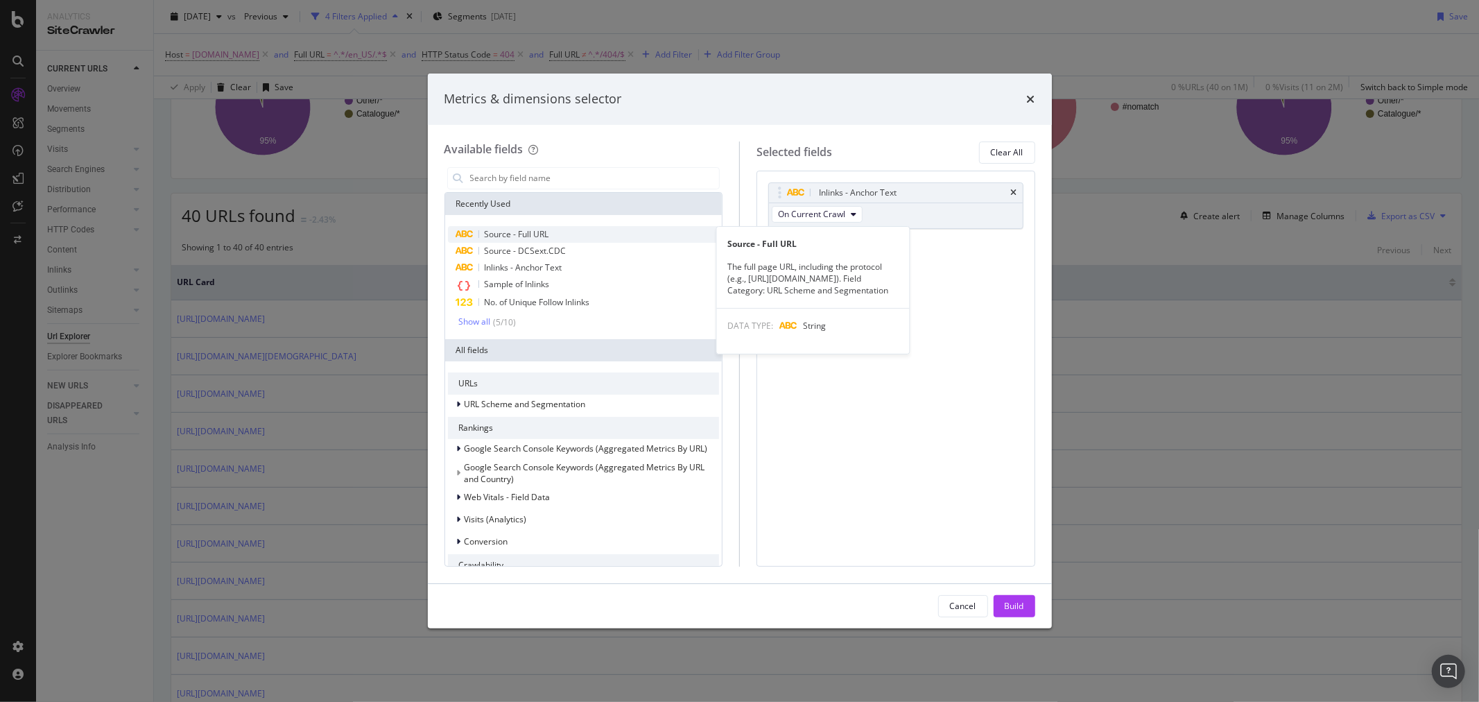
click at [556, 232] on div "Source - Full URL" at bounding box center [584, 234] width 272 height 17
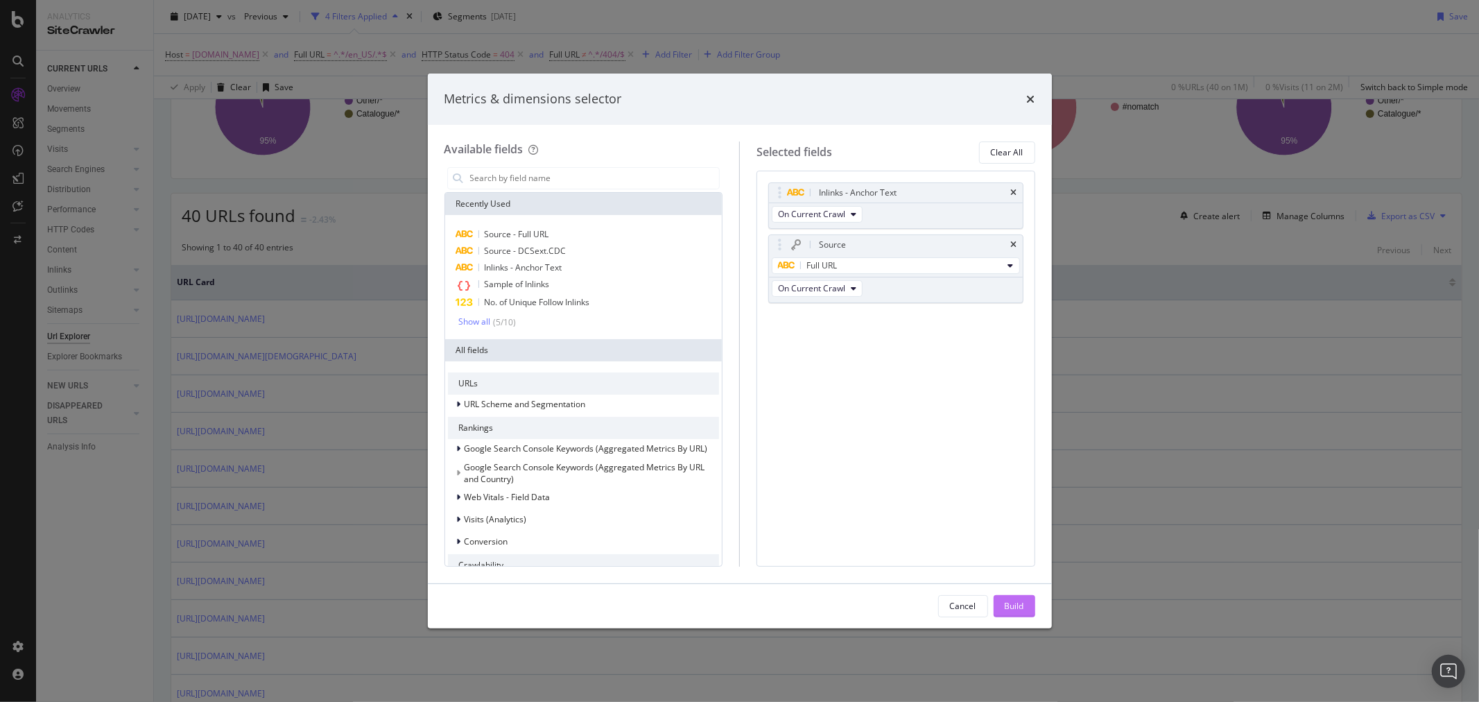
click at [1020, 603] on div "Build" at bounding box center [1014, 606] width 19 height 12
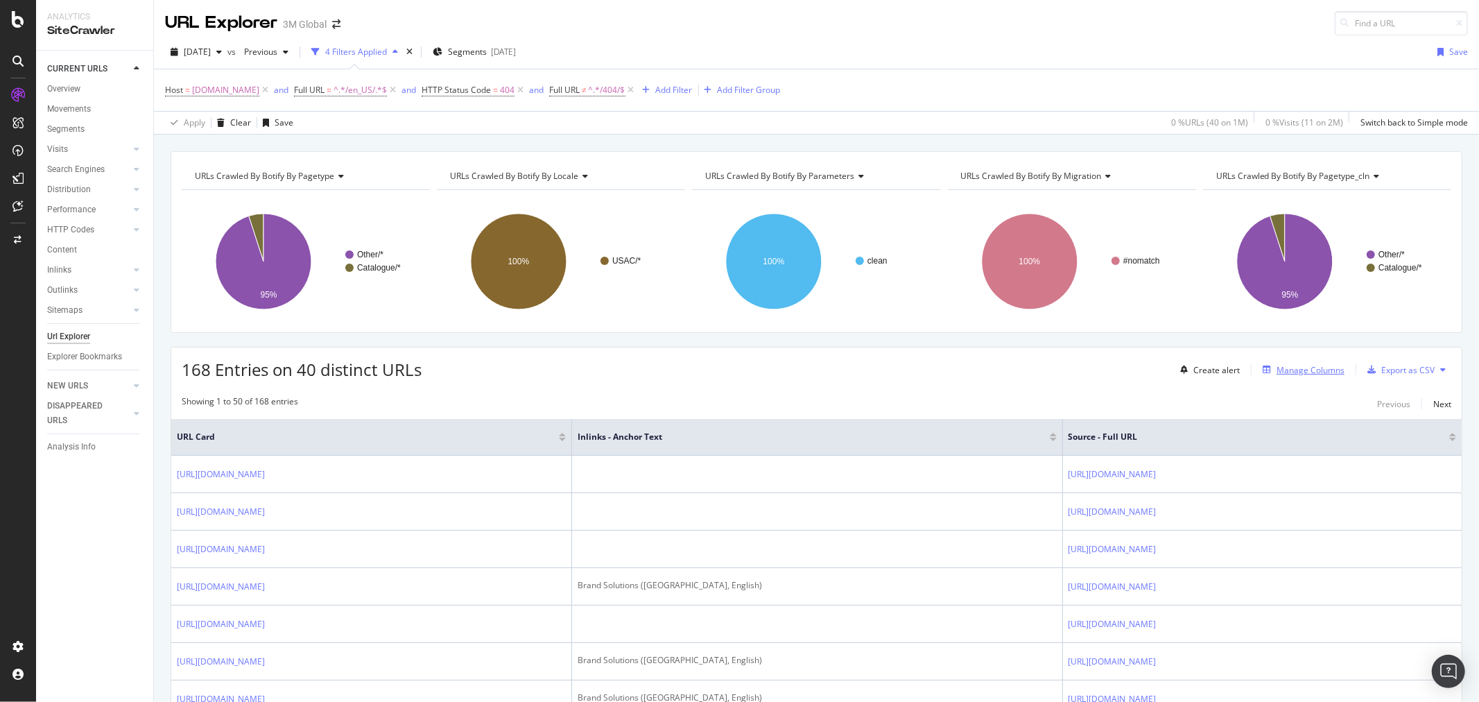
click at [1316, 370] on div "Manage Columns" at bounding box center [1311, 370] width 68 height 12
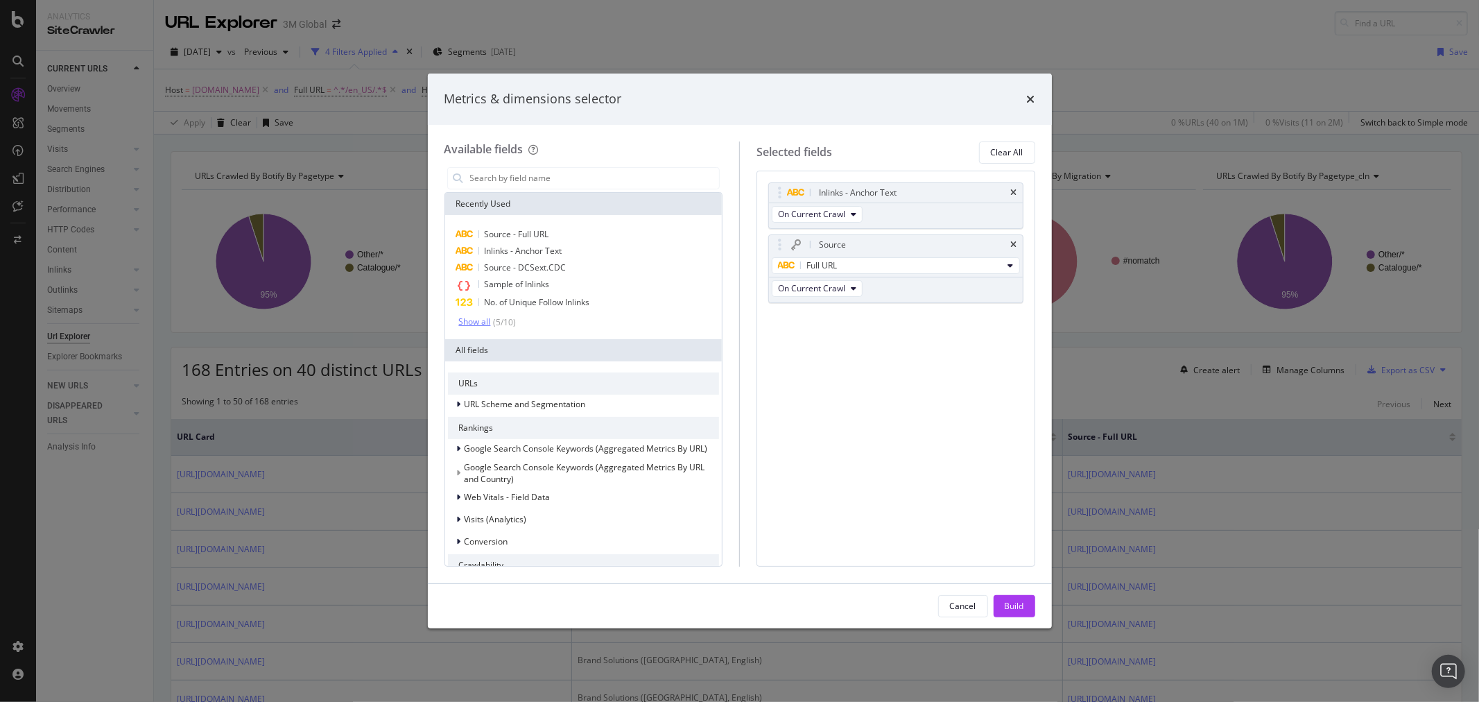
click at [479, 327] on div "Show all ( 5 / 10 )" at bounding box center [488, 322] width 58 height 12
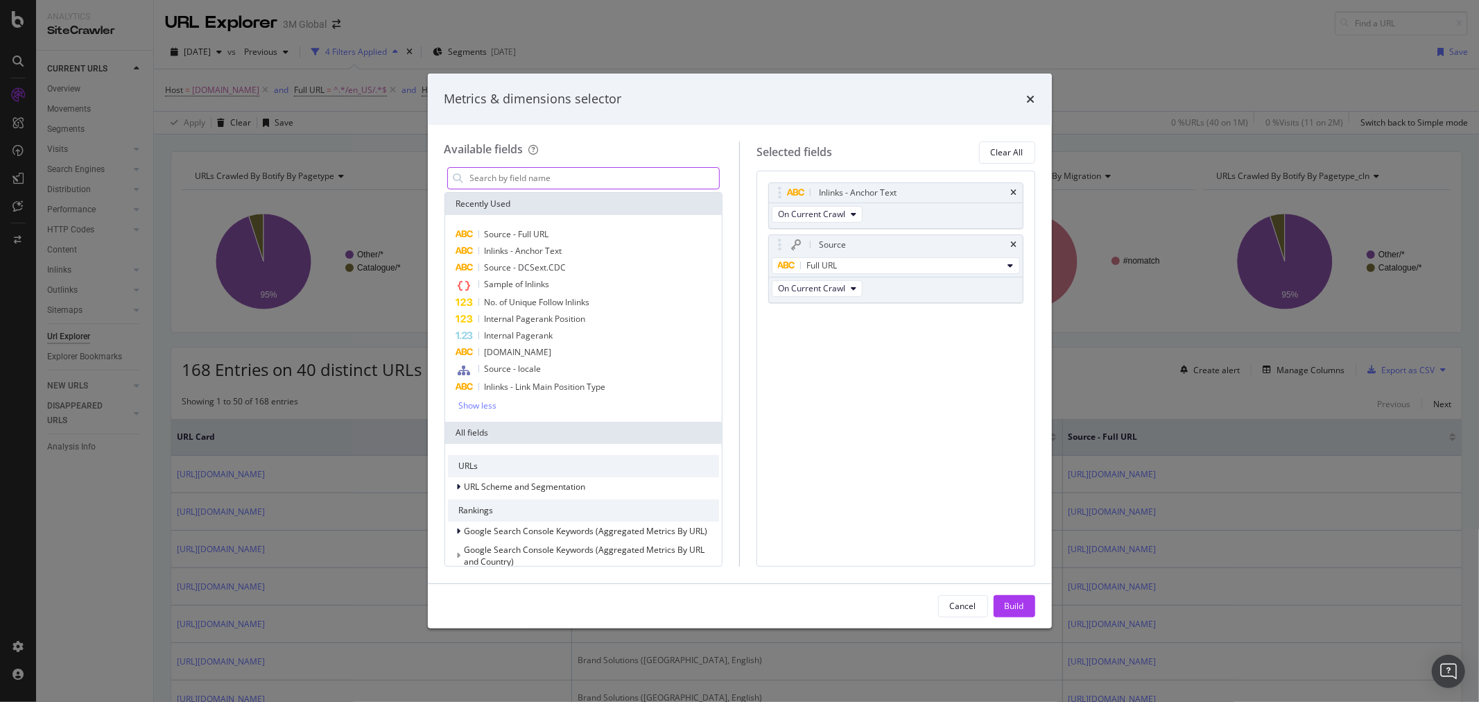
click at [592, 169] on input "modal" at bounding box center [594, 178] width 251 height 21
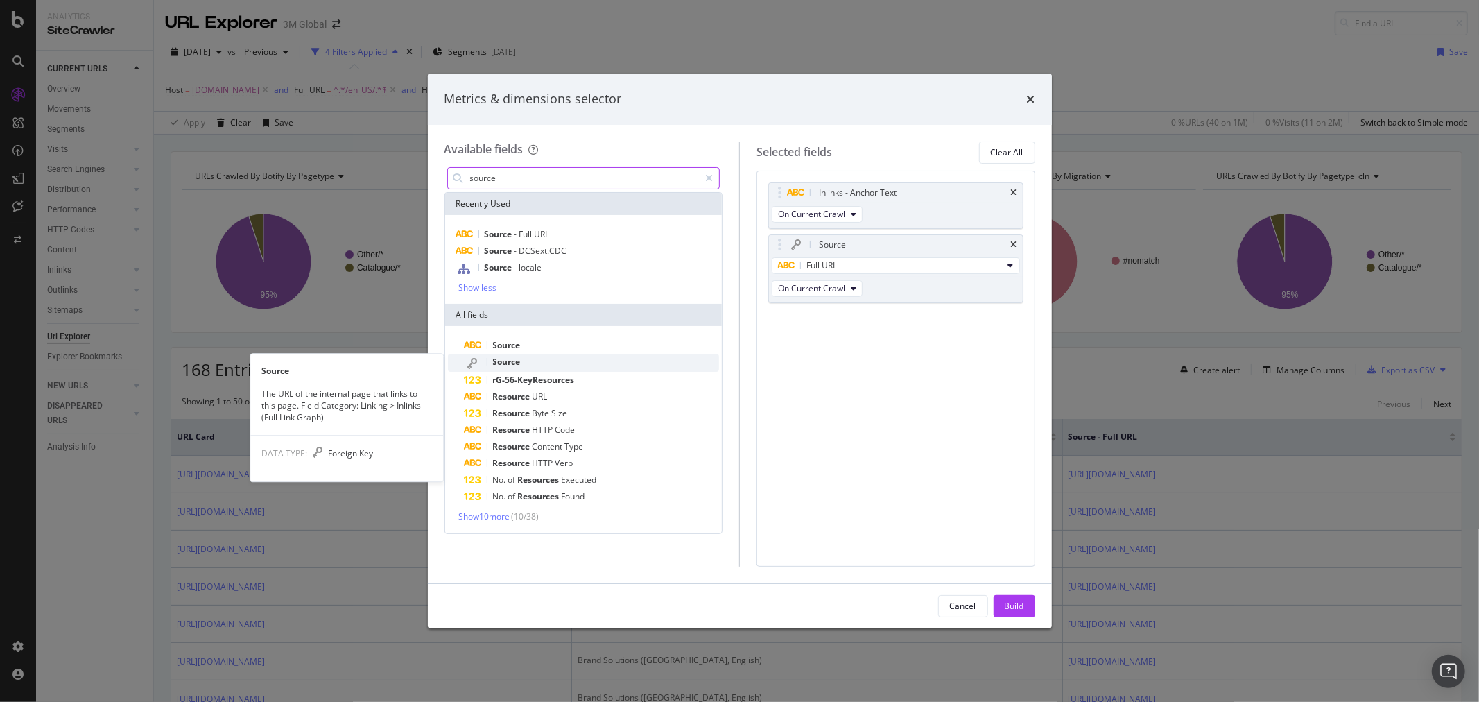
type input "source"
click at [551, 363] on div "Source" at bounding box center [592, 363] width 255 height 18
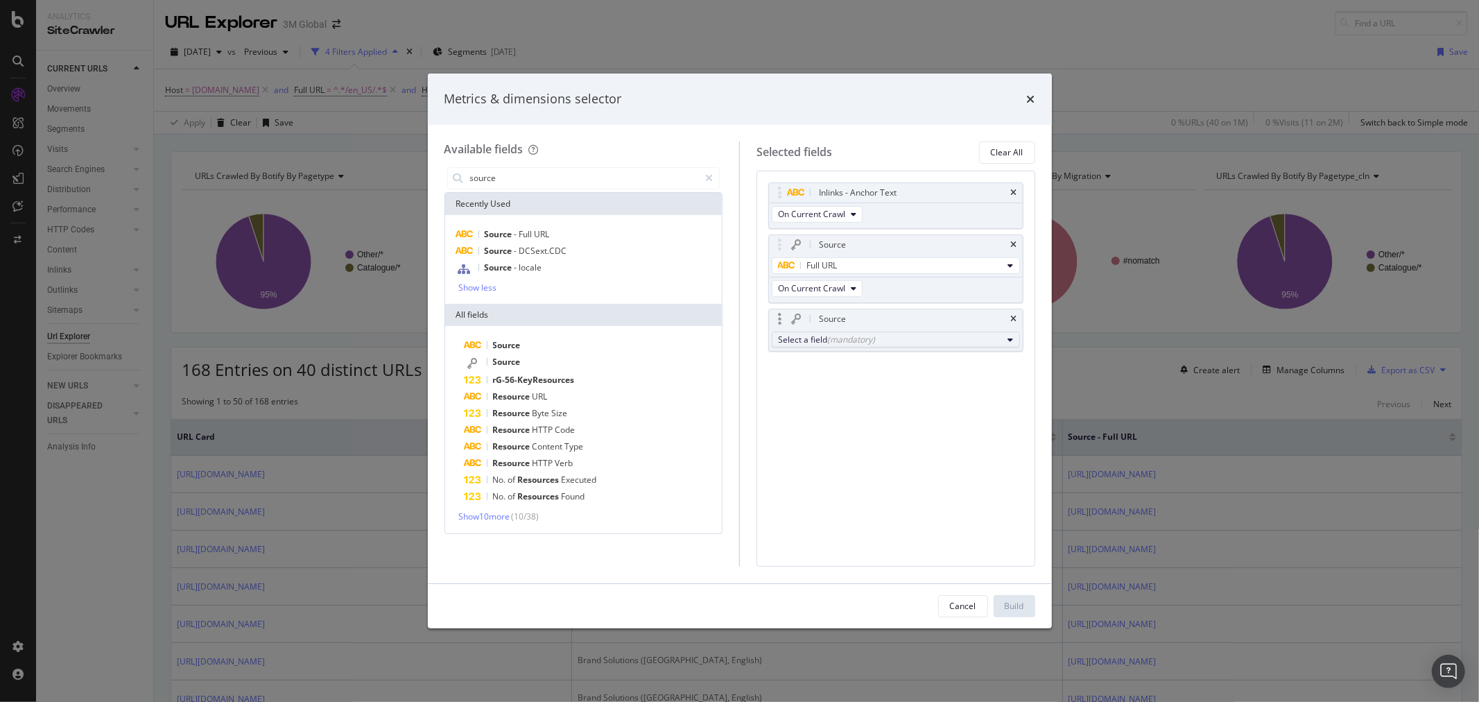
click at [876, 336] on div "Select a field (mandatory)" at bounding box center [890, 340] width 225 height 12
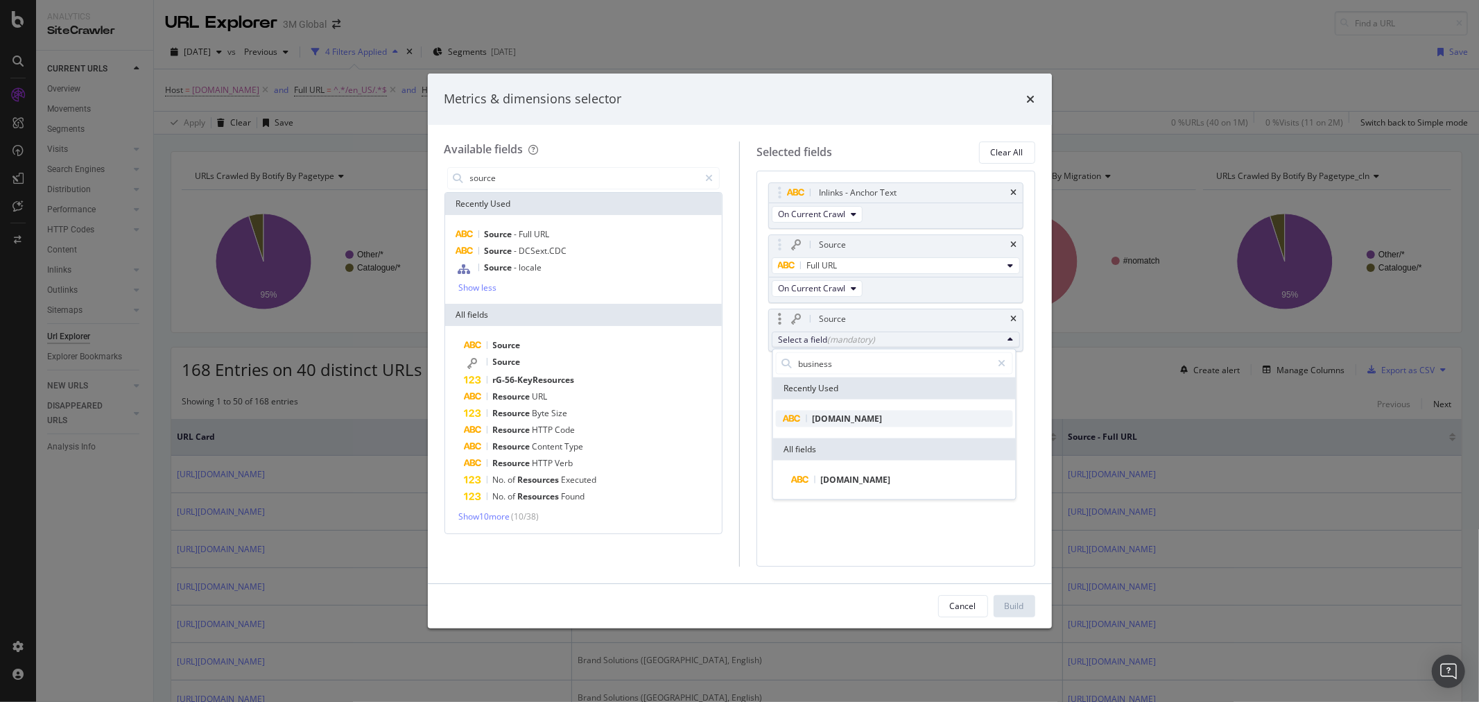
type input "business"
click at [882, 413] on span "[DOMAIN_NAME]" at bounding box center [893, 419] width 237 height 17
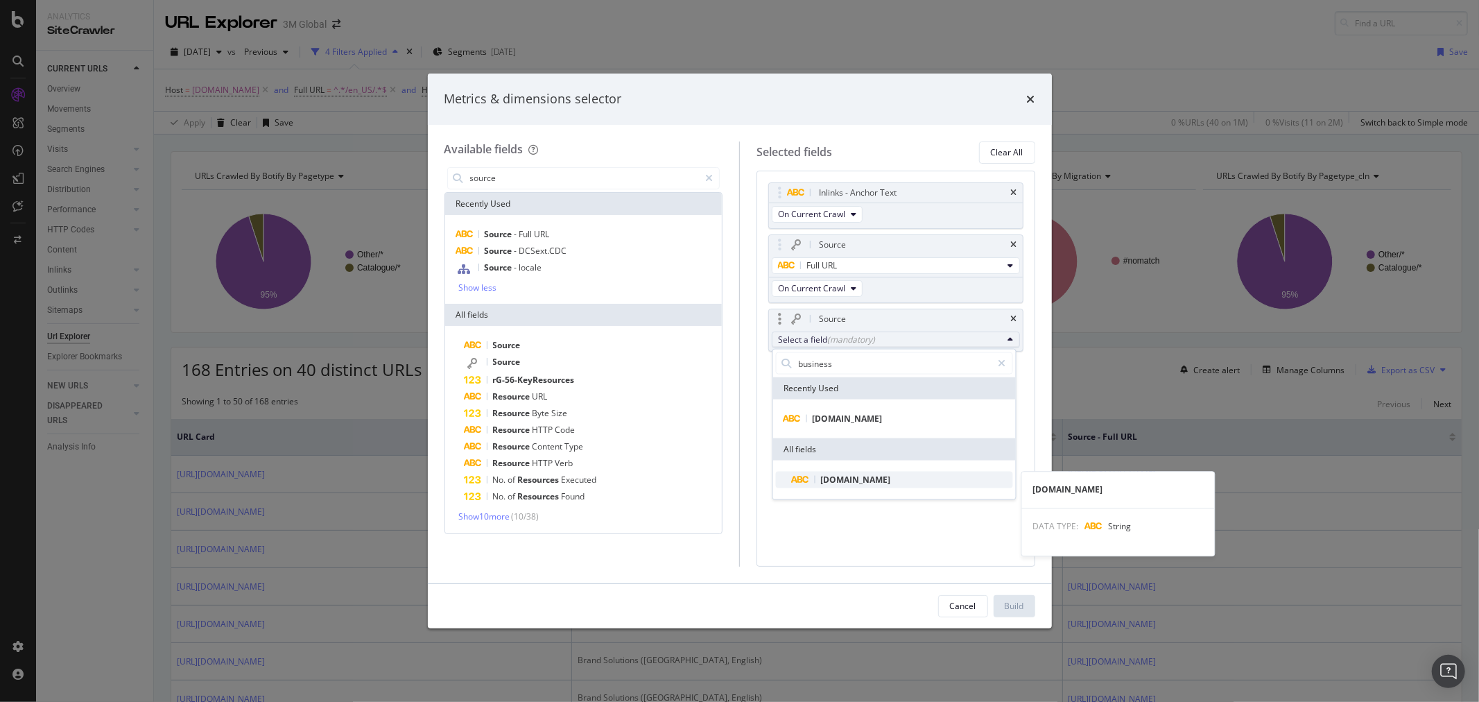
click at [893, 479] on span "[DOMAIN_NAME]" at bounding box center [902, 480] width 221 height 17
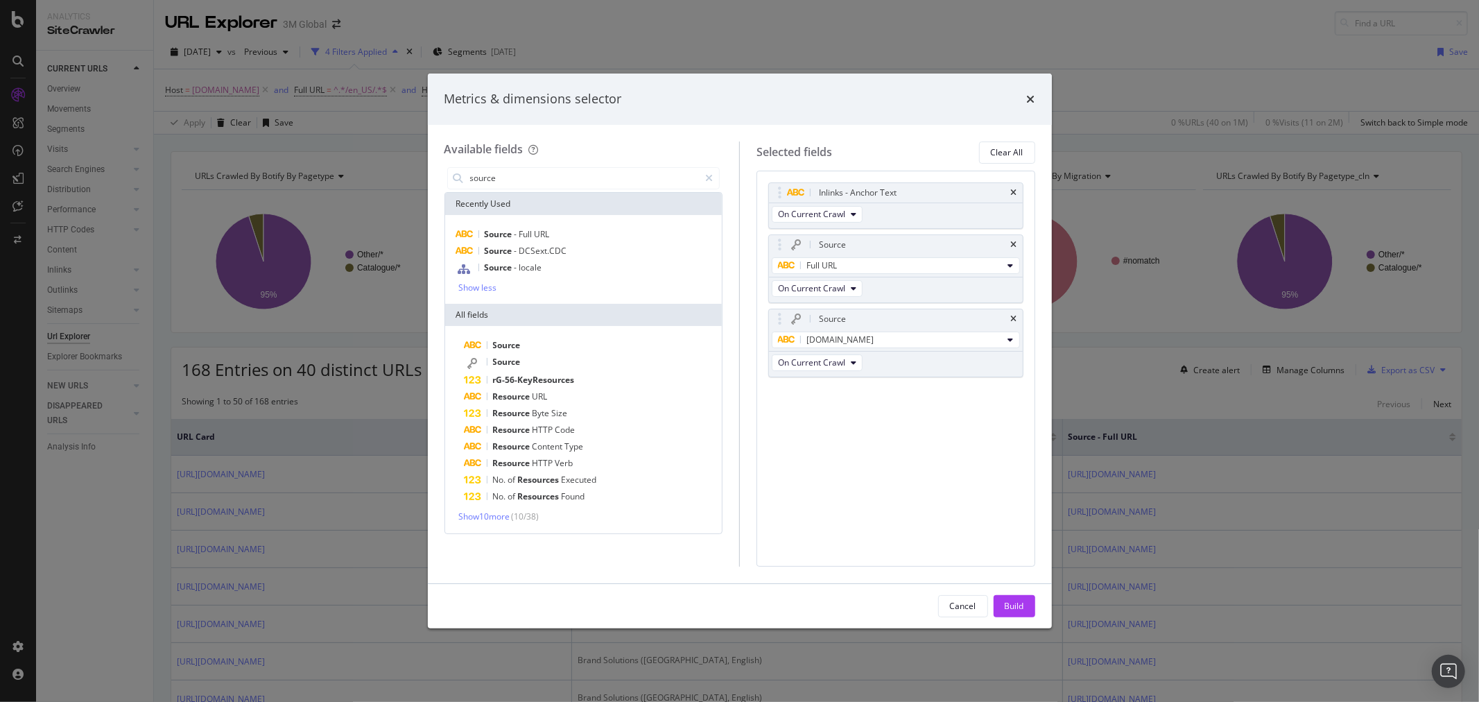
click at [1027, 605] on button "Build" at bounding box center [1015, 606] width 42 height 22
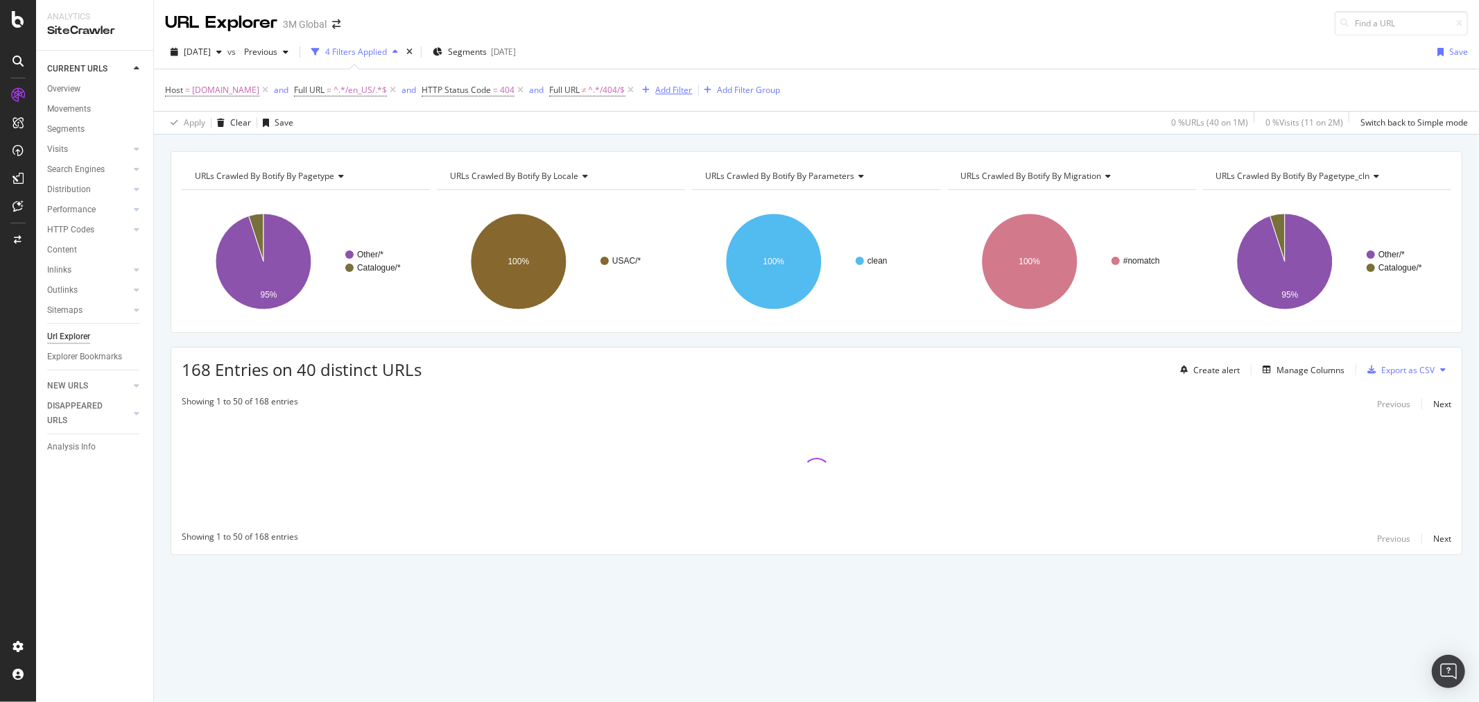
click at [656, 85] on div "Add Filter" at bounding box center [674, 90] width 37 height 12
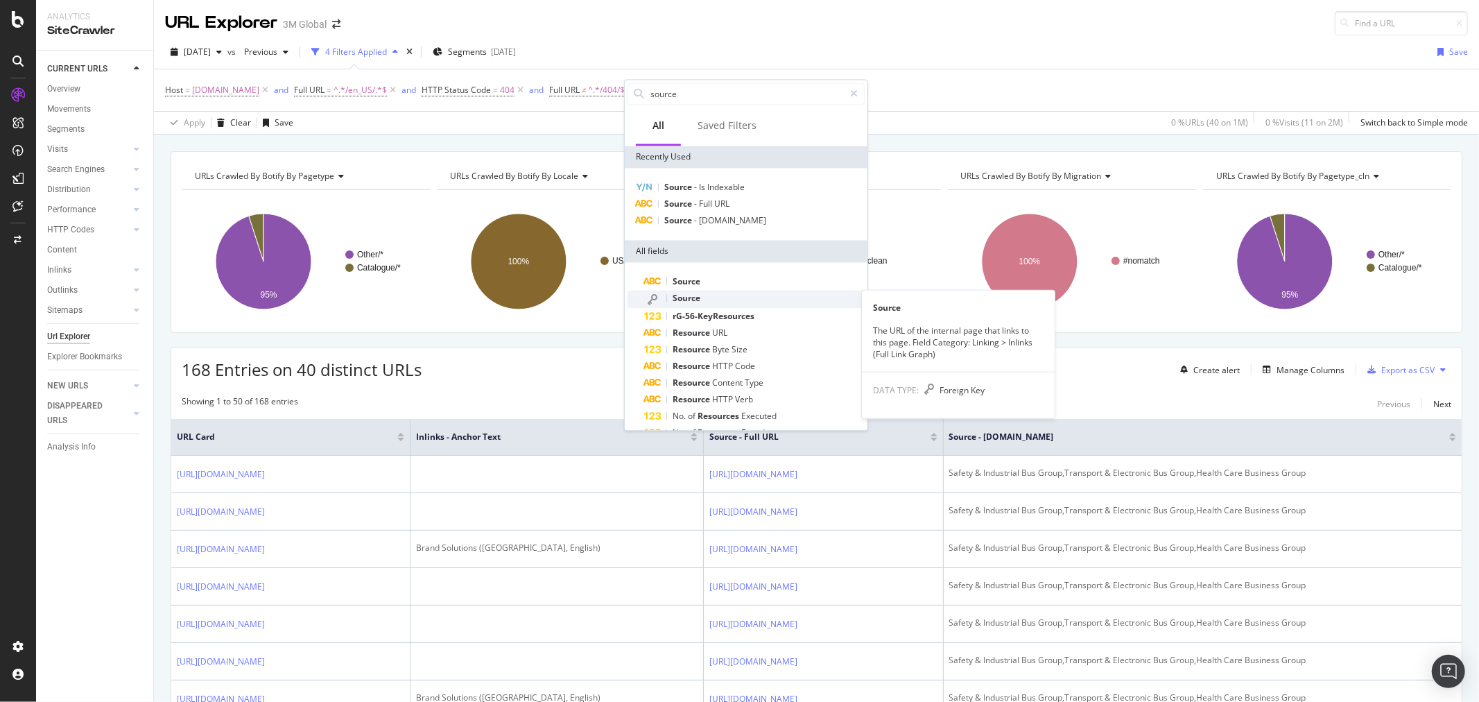
type input "source"
click at [717, 297] on div "Source" at bounding box center [754, 299] width 221 height 18
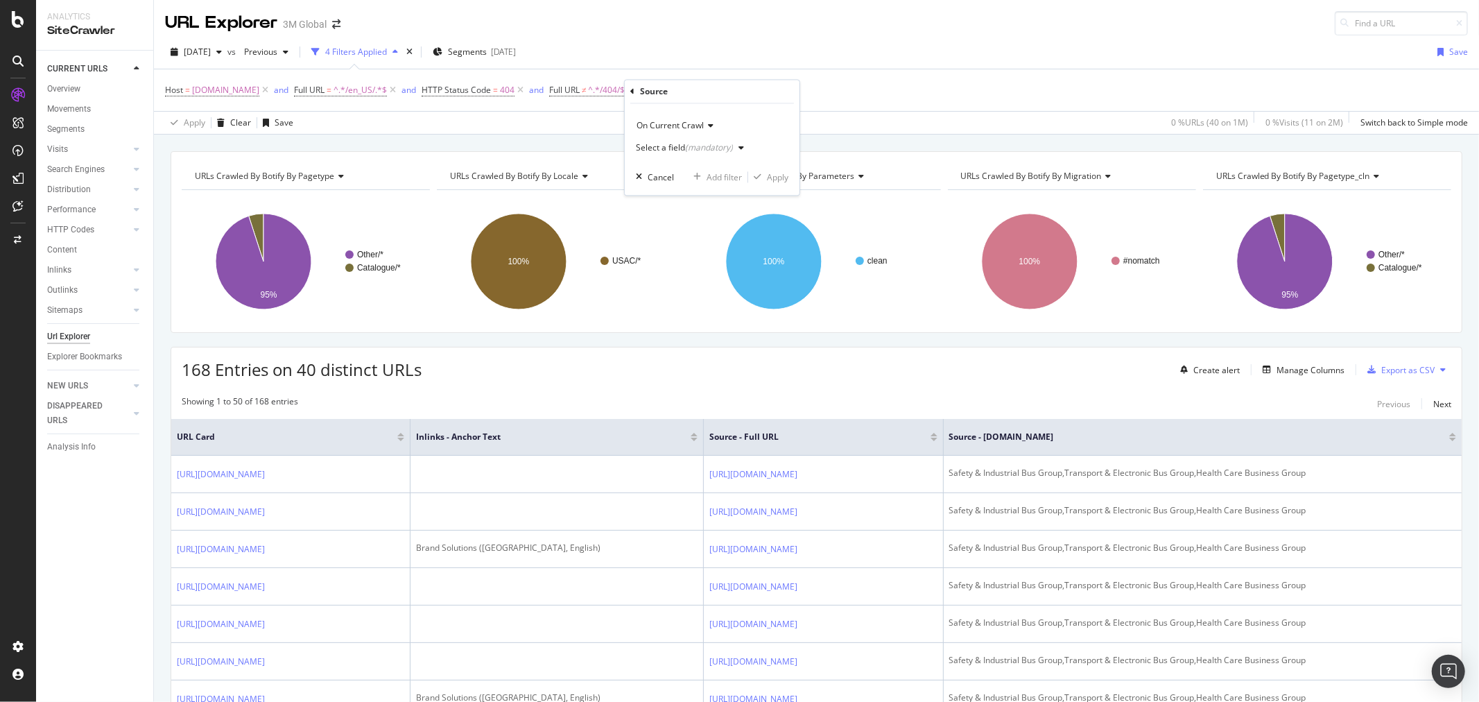
click at [739, 148] on icon "button" at bounding box center [742, 148] width 6 height 8
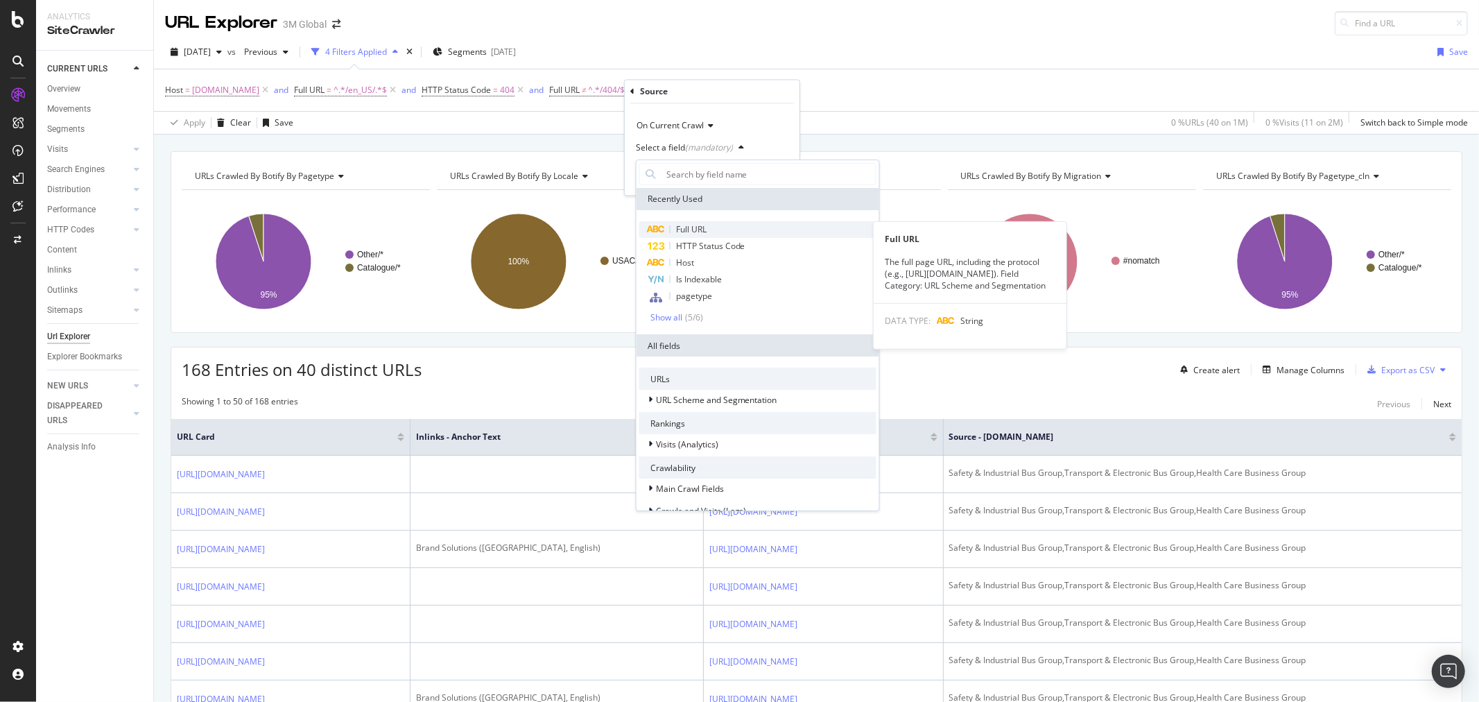
click at [721, 228] on div "Full URL" at bounding box center [758, 229] width 237 height 17
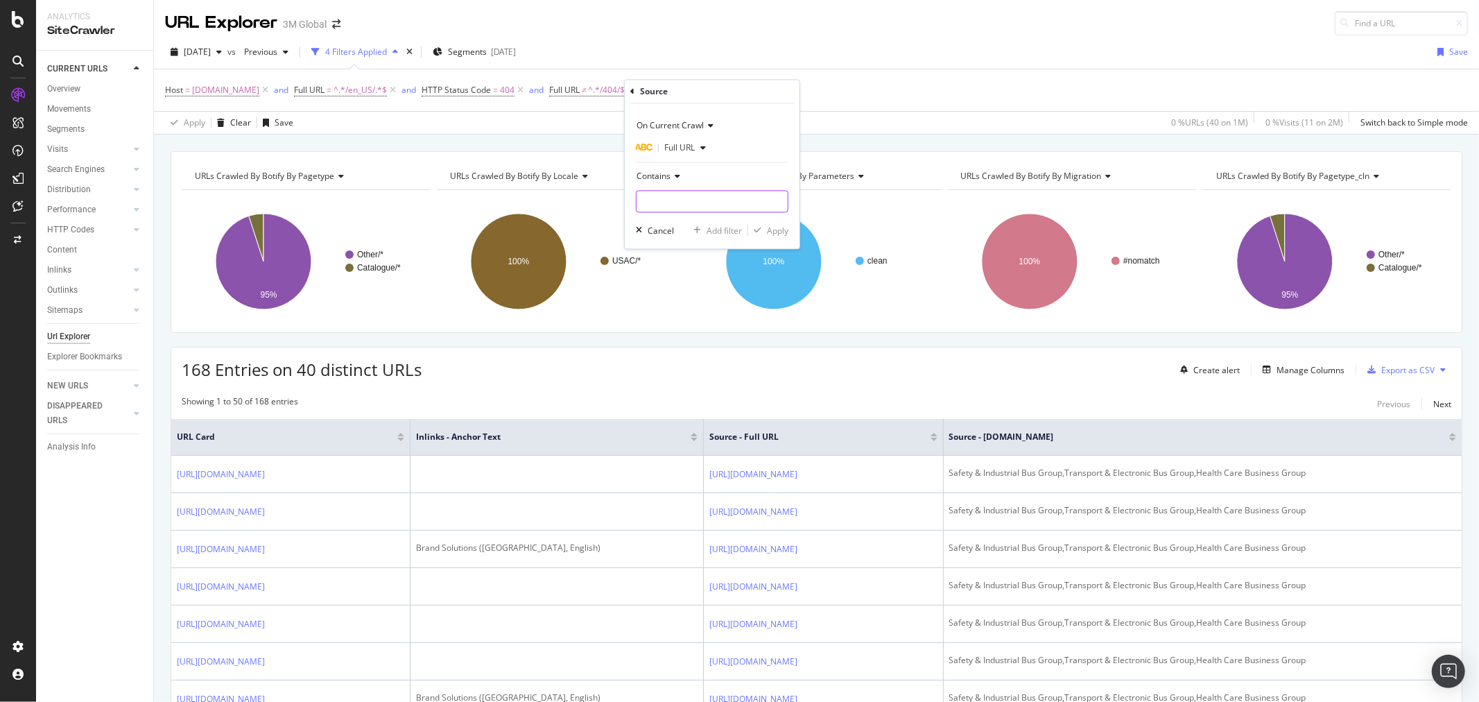
click at [718, 199] on input "text" at bounding box center [712, 202] width 151 height 22
type input "/en_US/"
click at [777, 230] on div "Apply" at bounding box center [778, 231] width 22 height 12
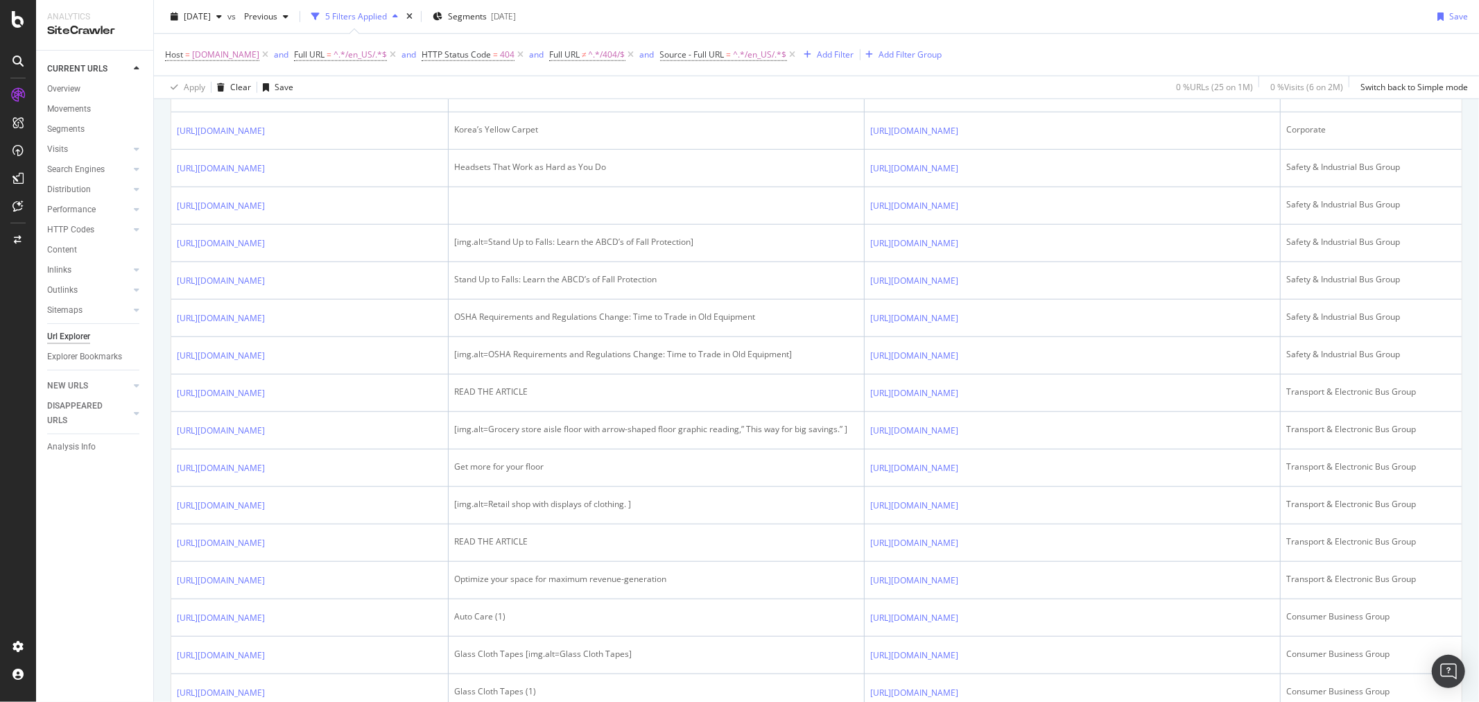
scroll to position [1079, 0]
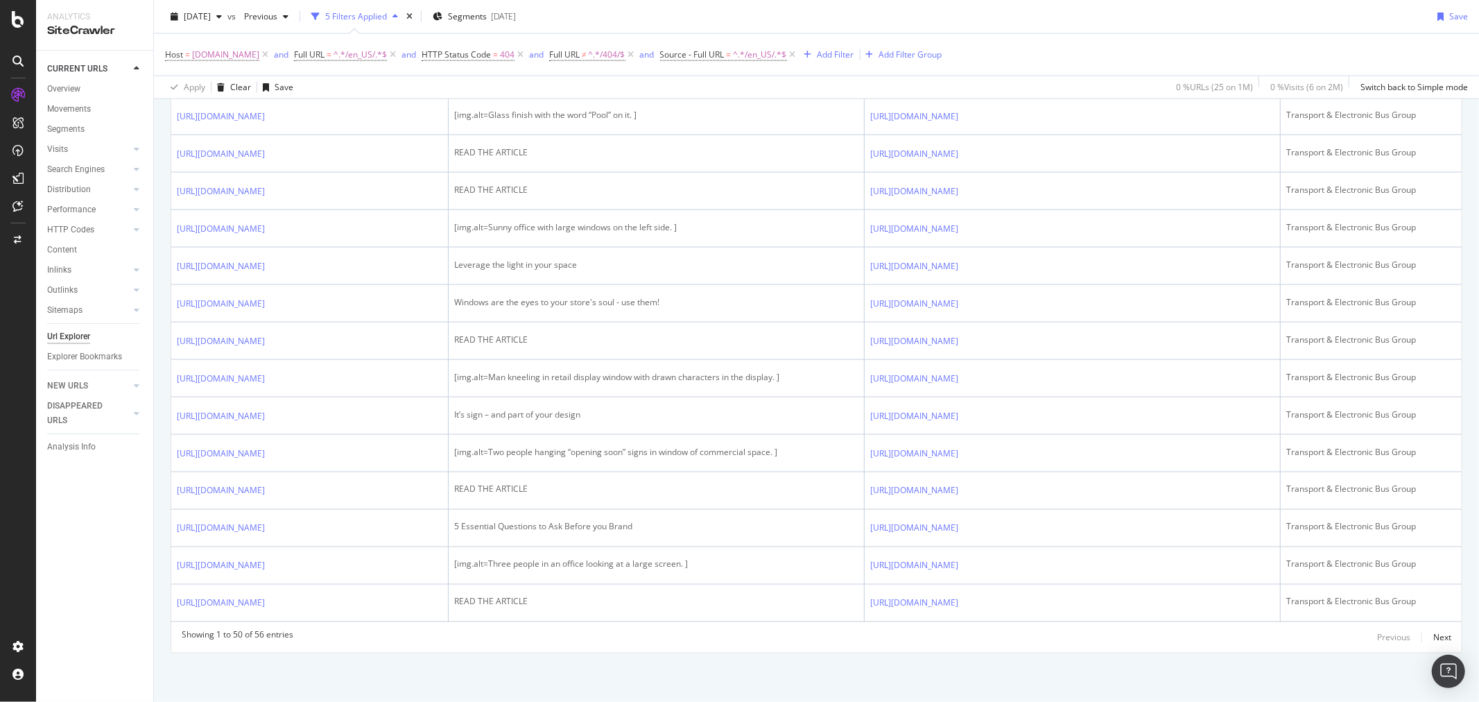
scroll to position [2135, 0]
click at [972, 46] on icon at bounding box center [968, 41] width 8 height 8
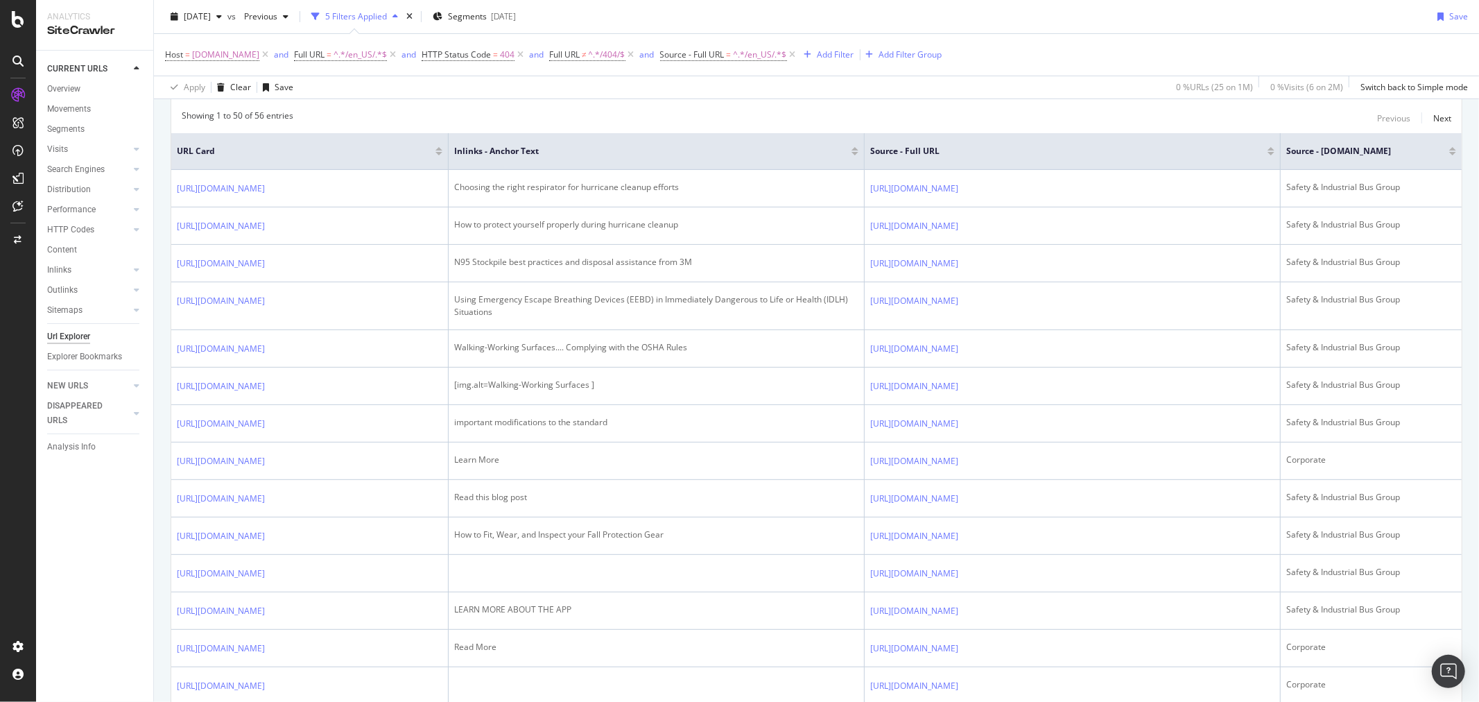
scroll to position [0, 0]
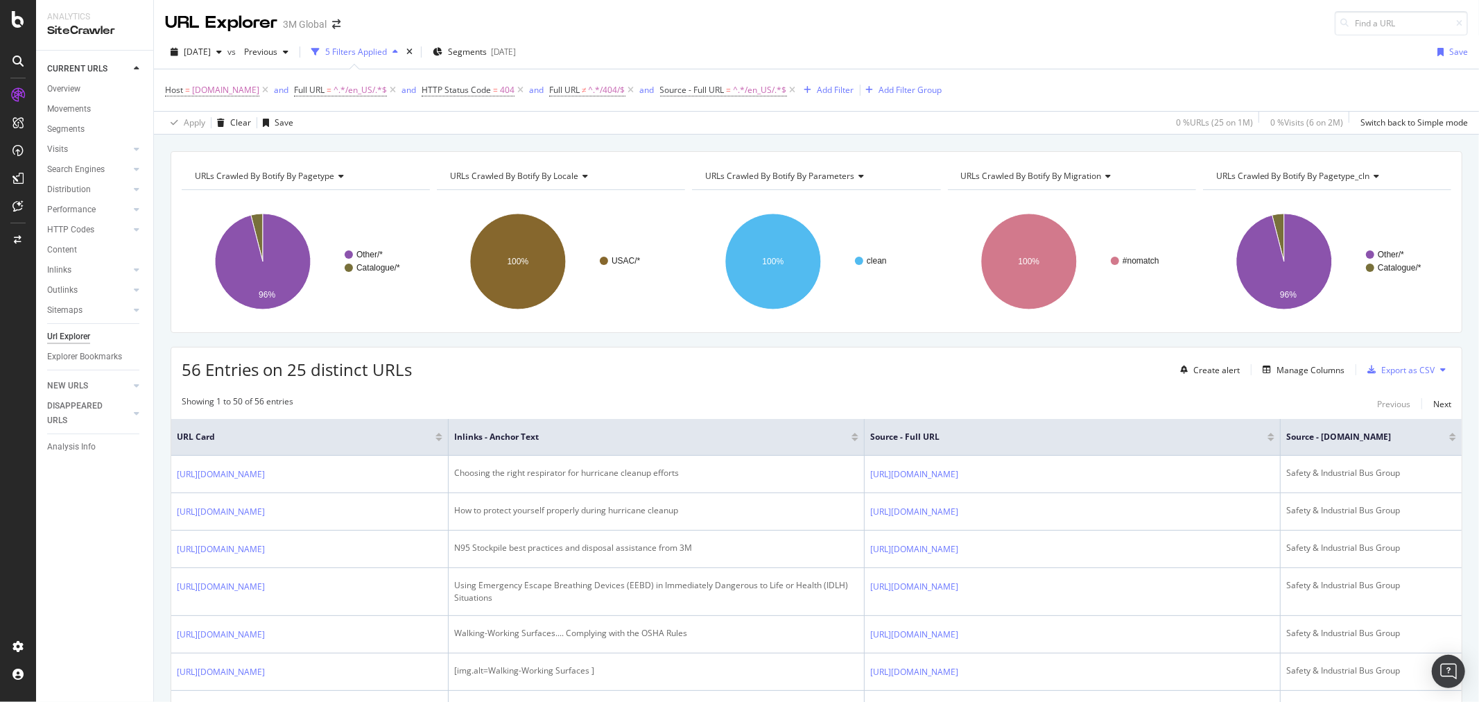
click at [1441, 368] on icon at bounding box center [1444, 370] width 6 height 8
click at [1384, 372] on div "Export as CSV" at bounding box center [1408, 370] width 53 height 12
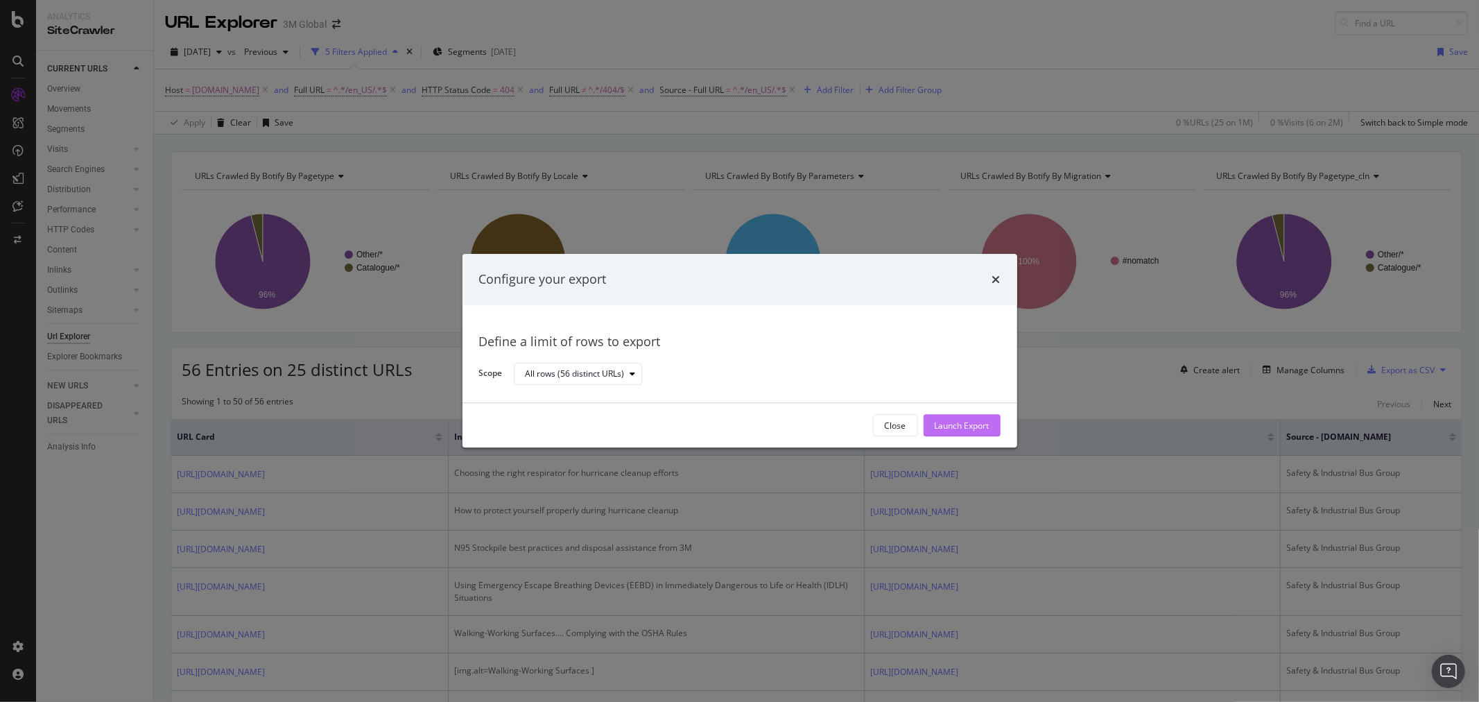
click at [986, 425] on div "Launch Export" at bounding box center [962, 426] width 55 height 12
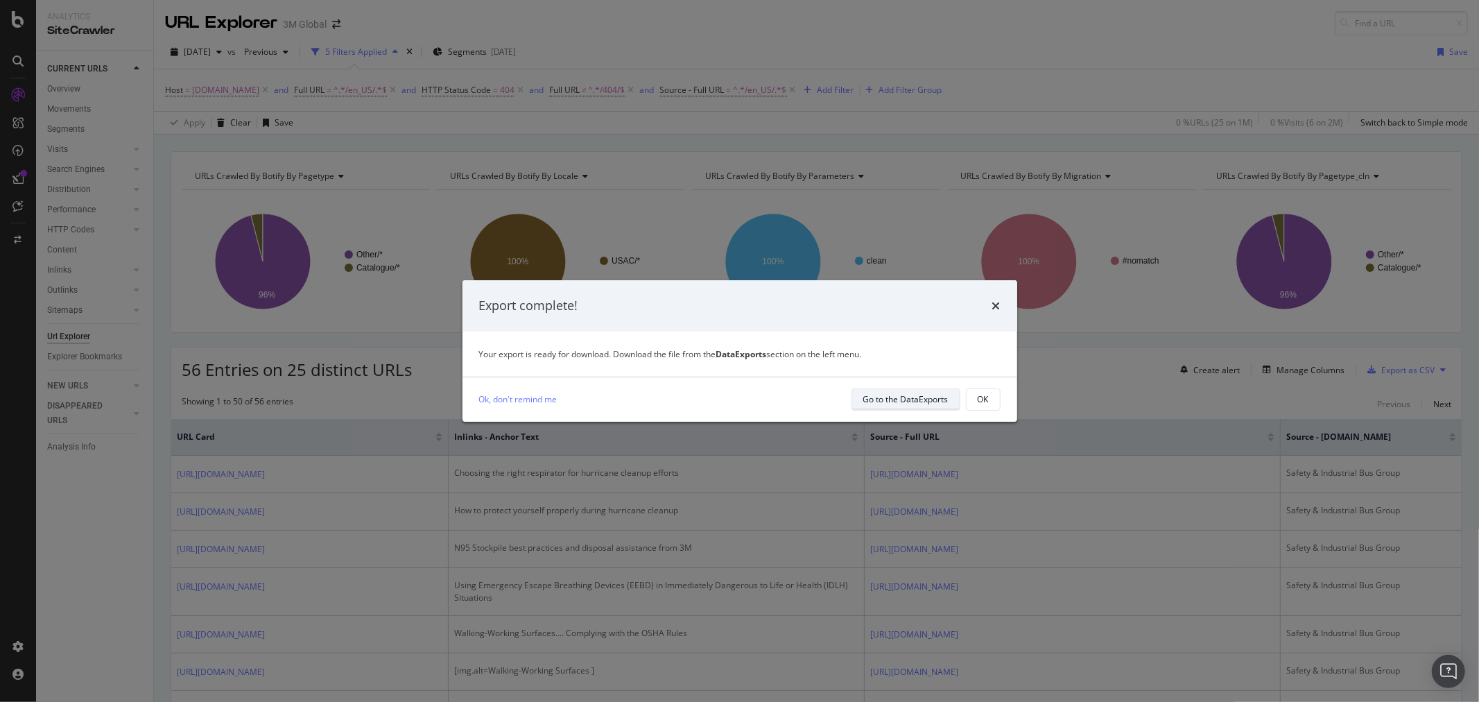
click at [939, 406] on div "Go to the DataExports" at bounding box center [906, 399] width 85 height 19
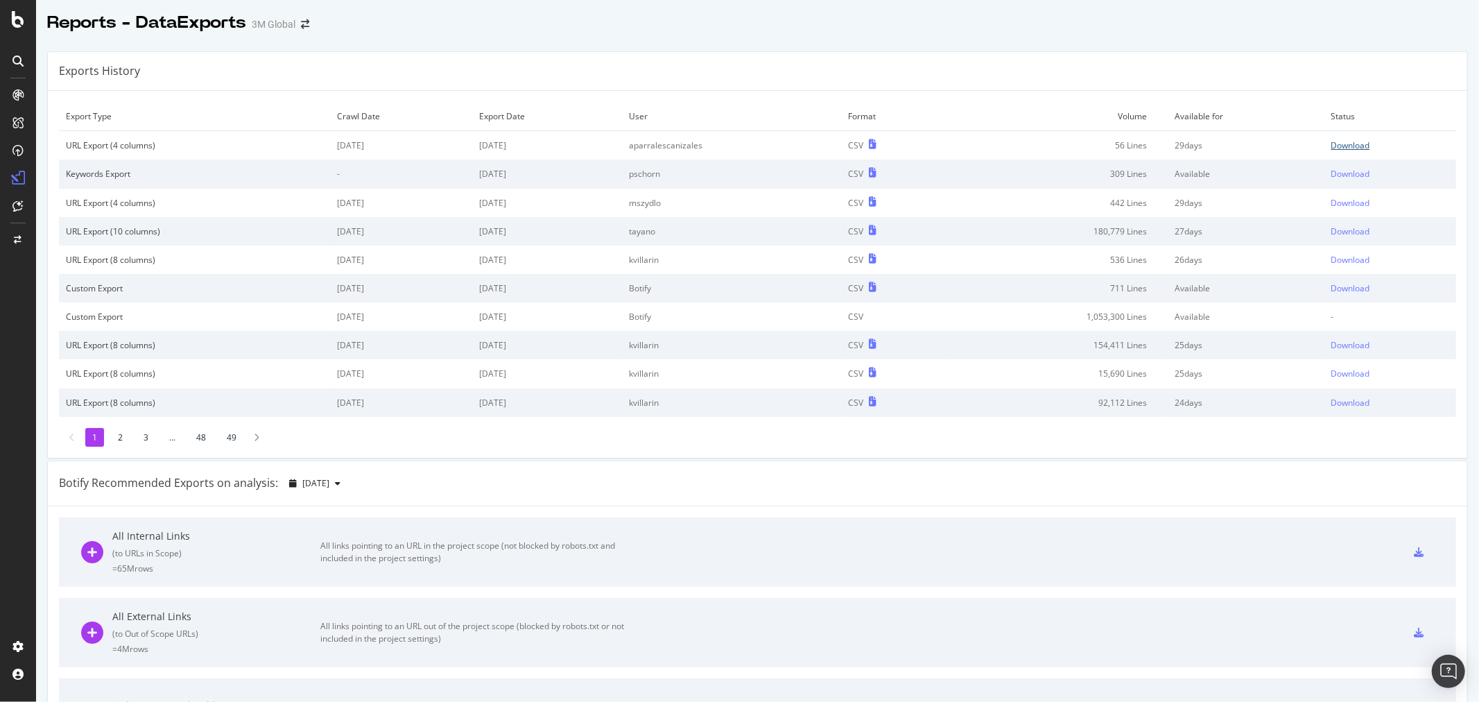
click at [1343, 144] on div "Download" at bounding box center [1350, 145] width 39 height 12
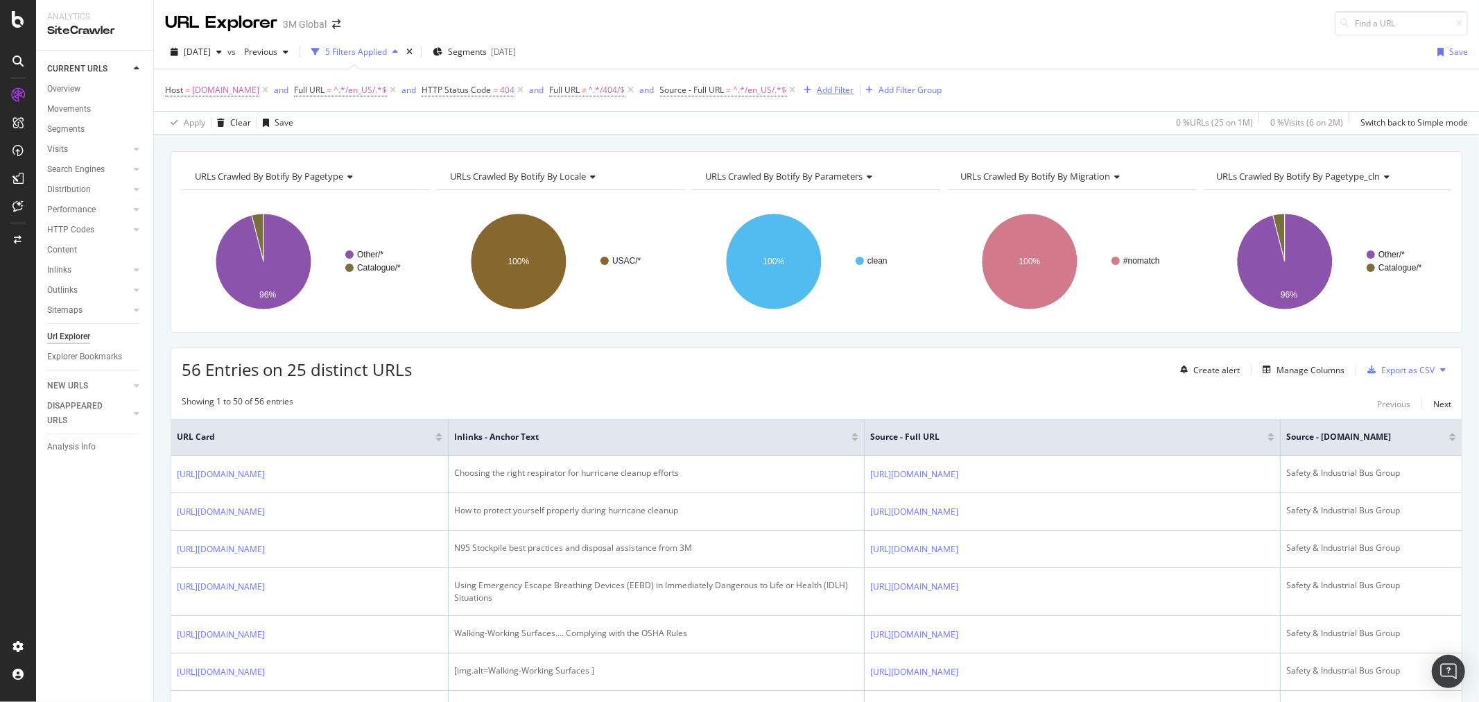
click at [827, 94] on div "Add Filter" at bounding box center [836, 90] width 37 height 12
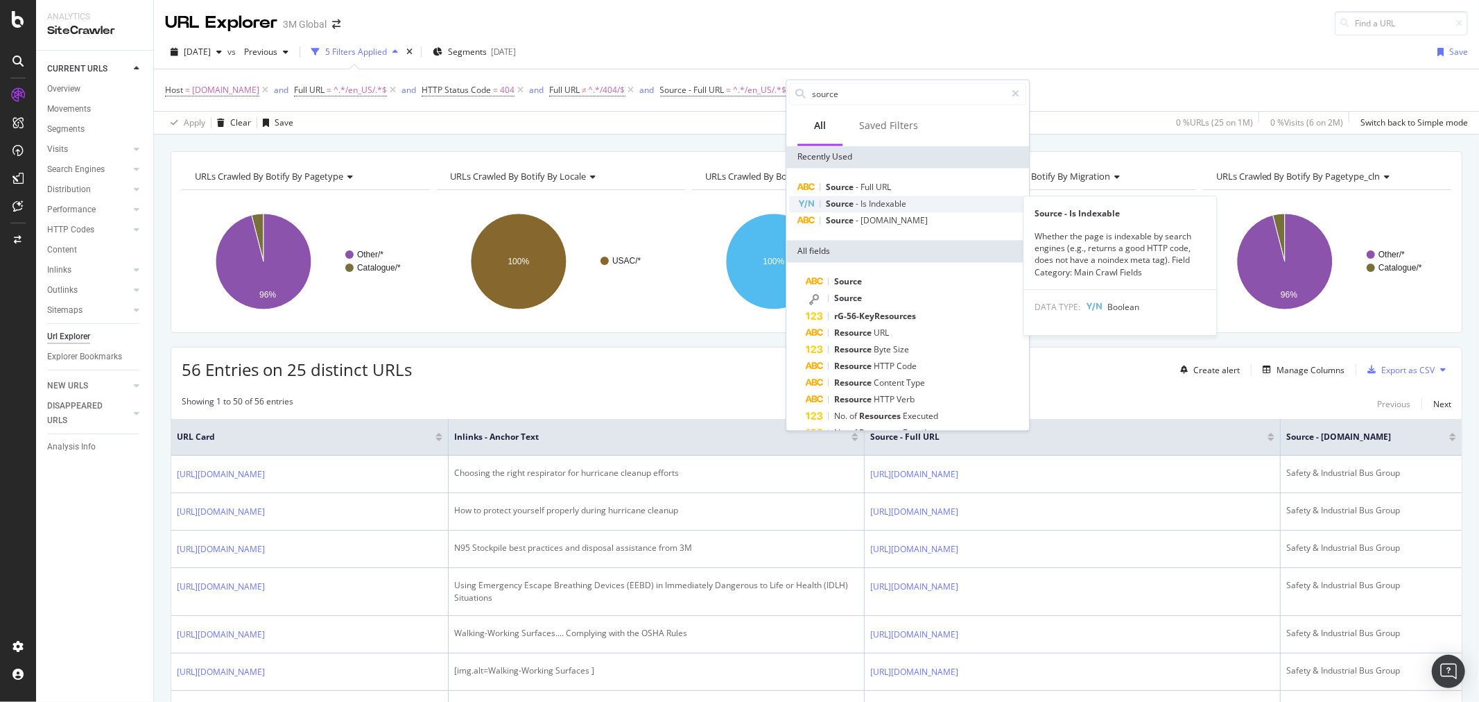
type input "source"
click at [880, 205] on span "Indexable" at bounding box center [887, 204] width 37 height 12
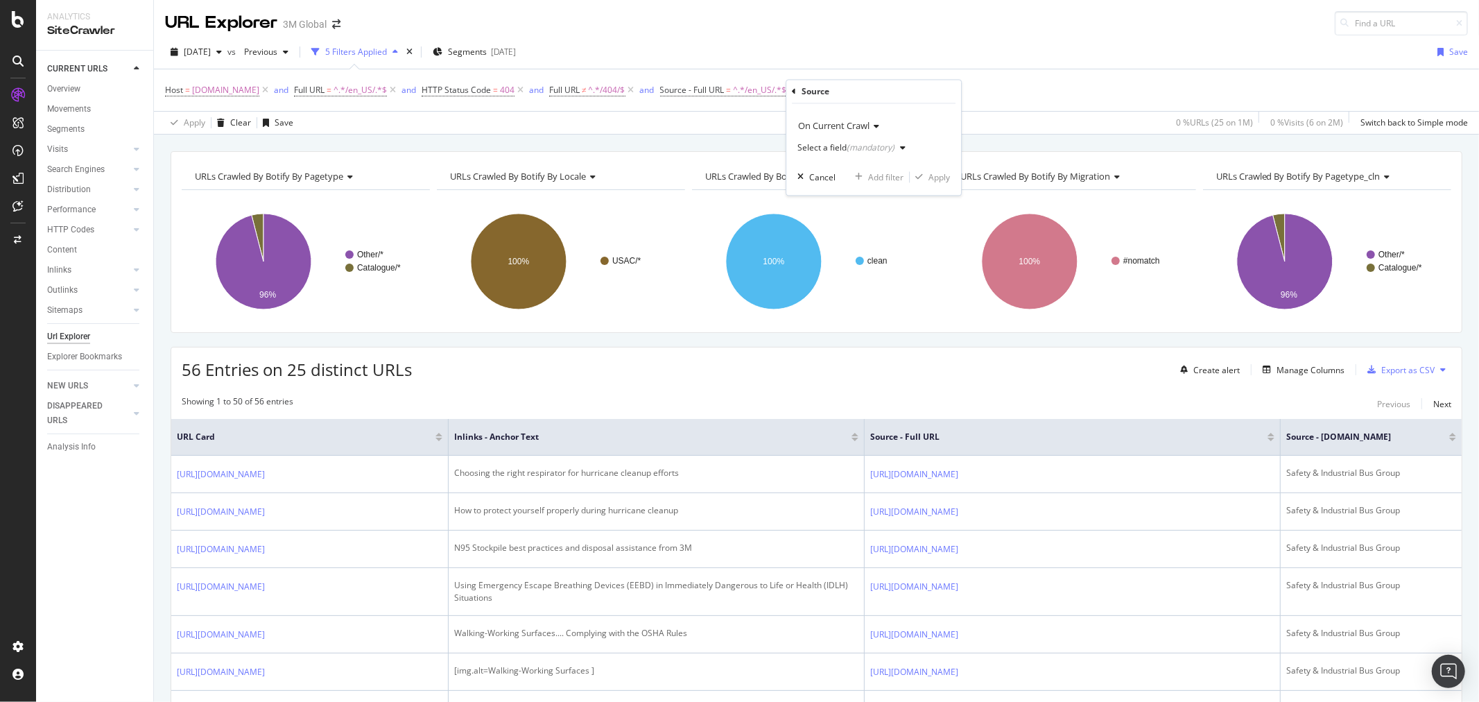
click at [902, 154] on div "Select a field (mandatory)" at bounding box center [855, 148] width 114 height 21
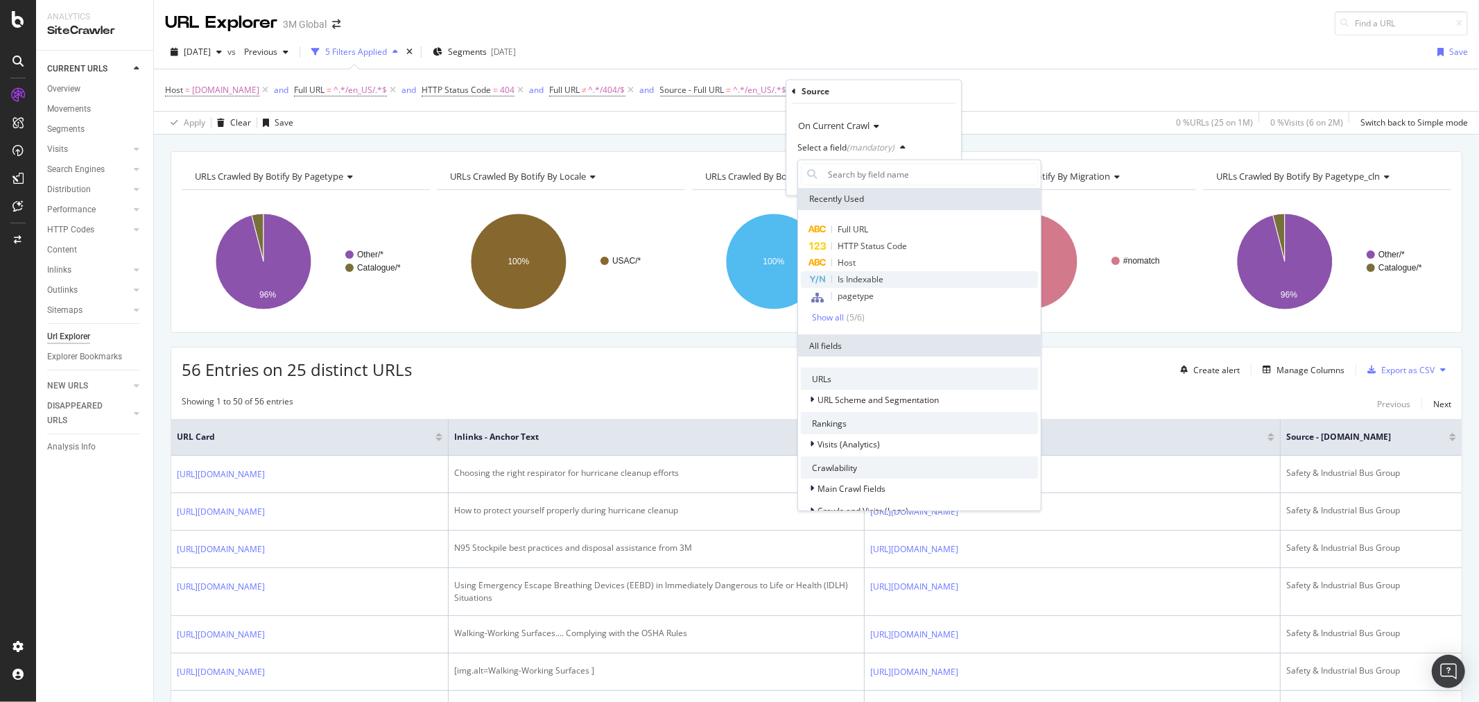
click at [881, 286] on div "Is Indexable" at bounding box center [919, 279] width 237 height 17
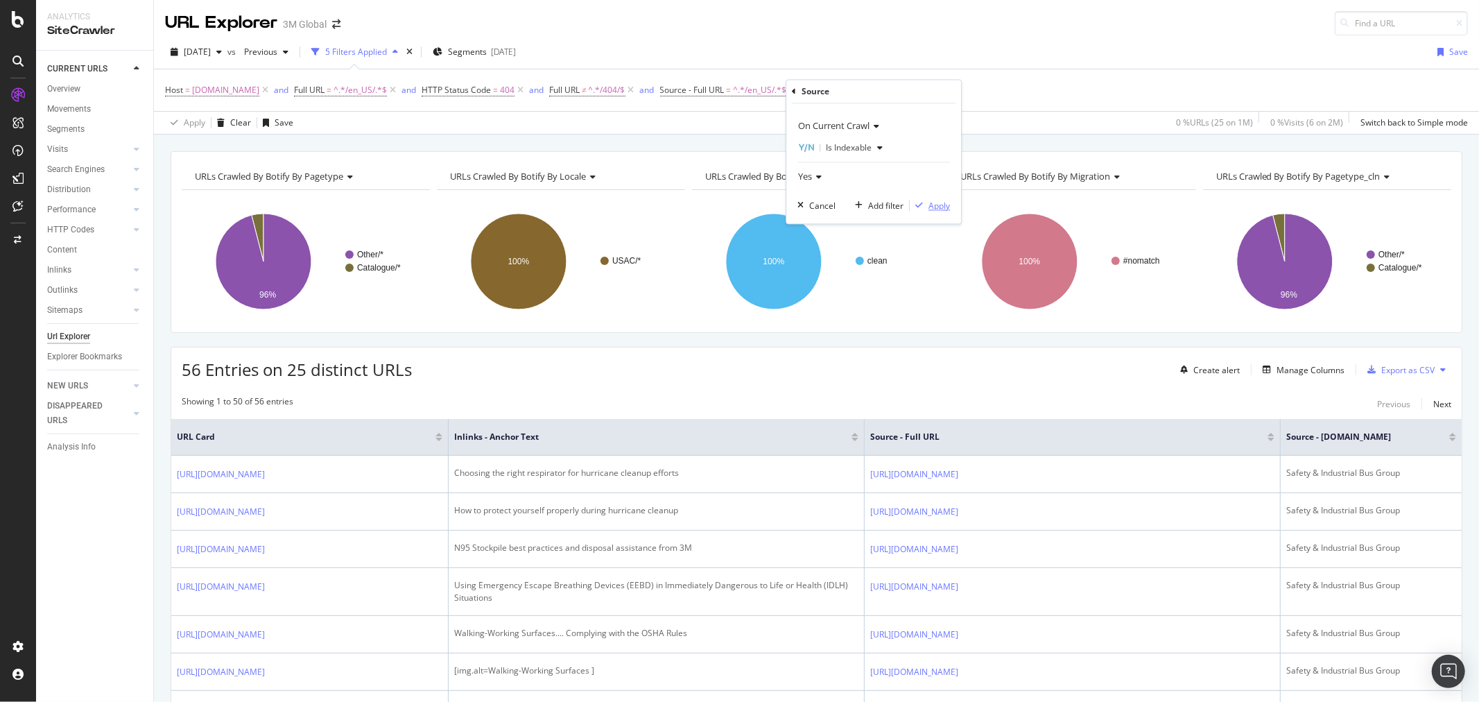
click at [939, 209] on div "Apply" at bounding box center [940, 206] width 22 height 12
